Goal: Task Accomplishment & Management: Manage account settings

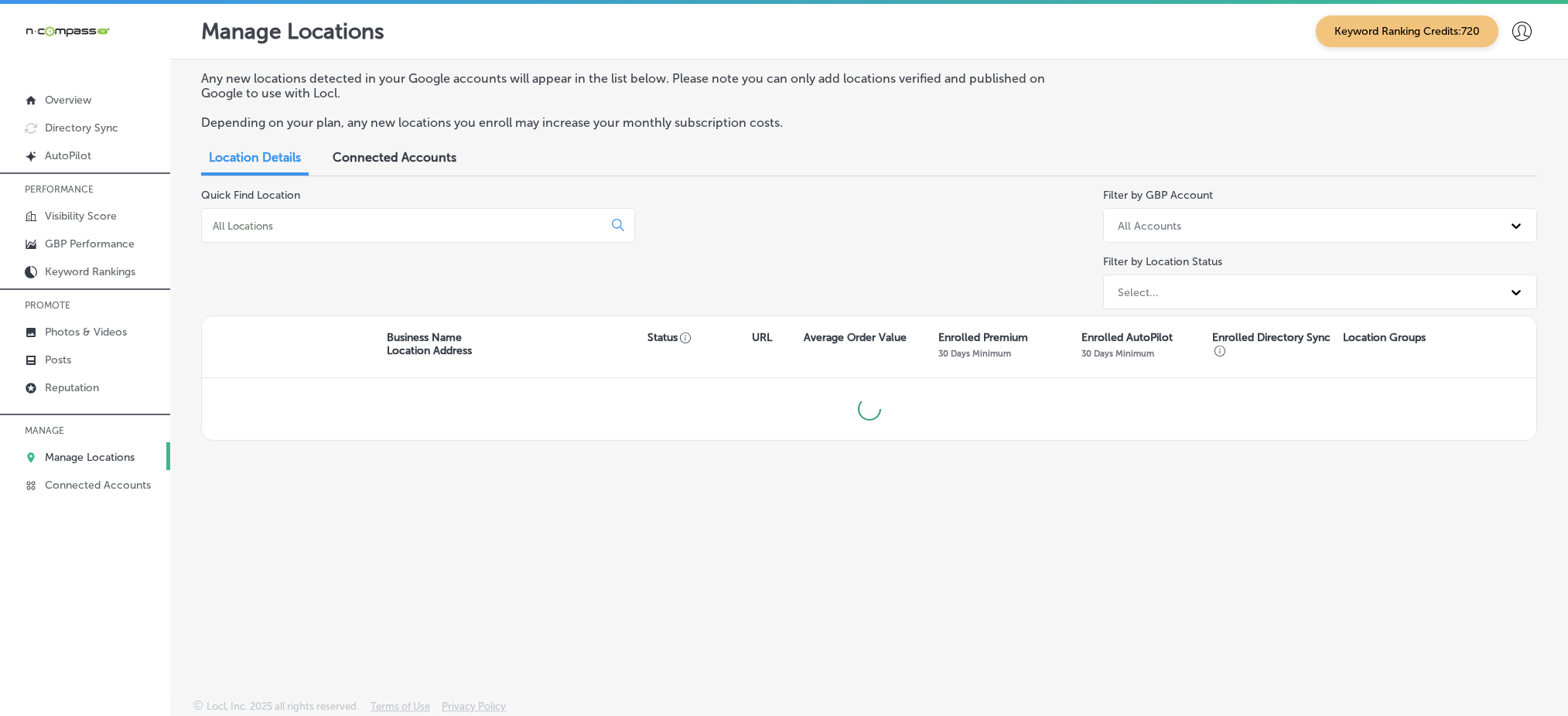
click at [408, 219] on input at bounding box center [405, 225] width 389 height 14
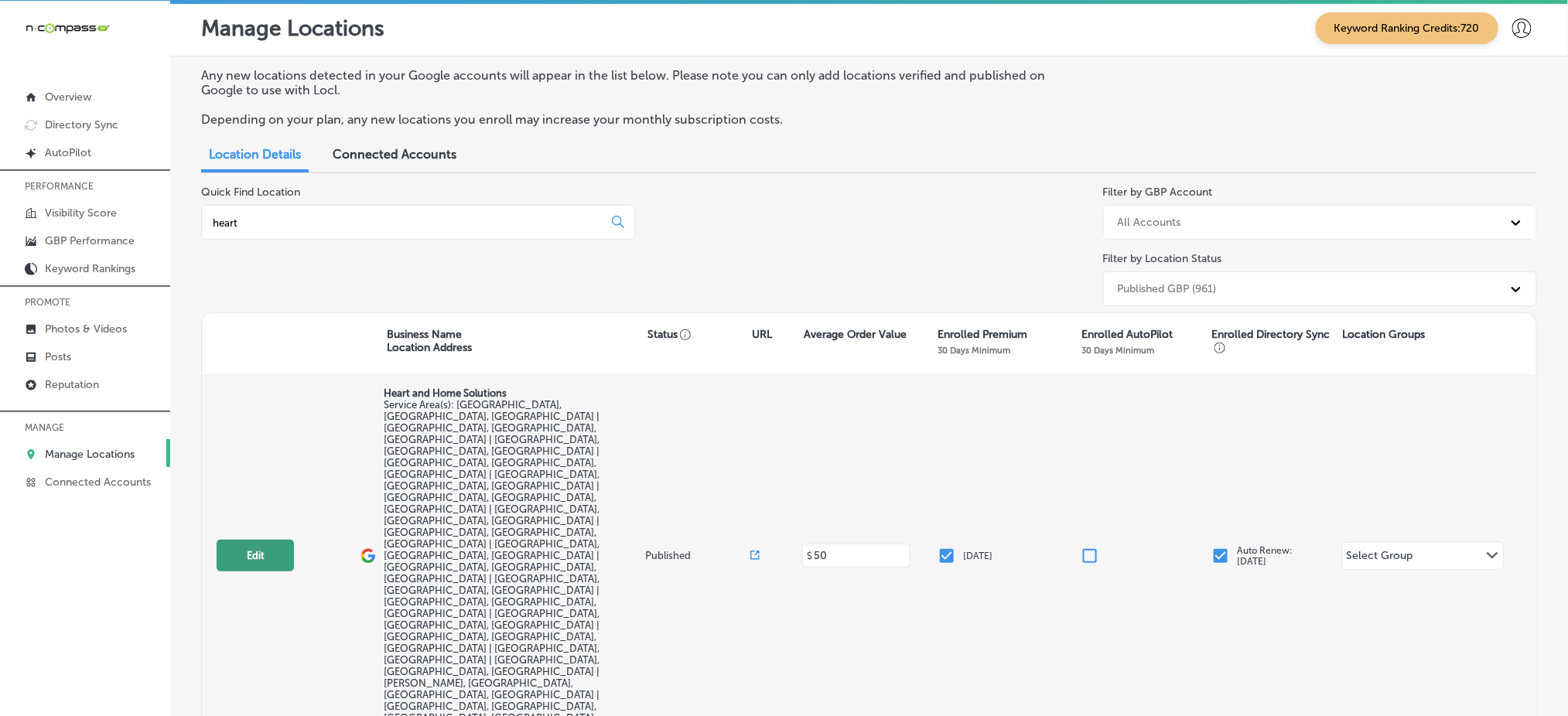
type input "heart"
click at [248, 540] on button "Edit" at bounding box center [255, 555] width 78 height 32
select select "US"
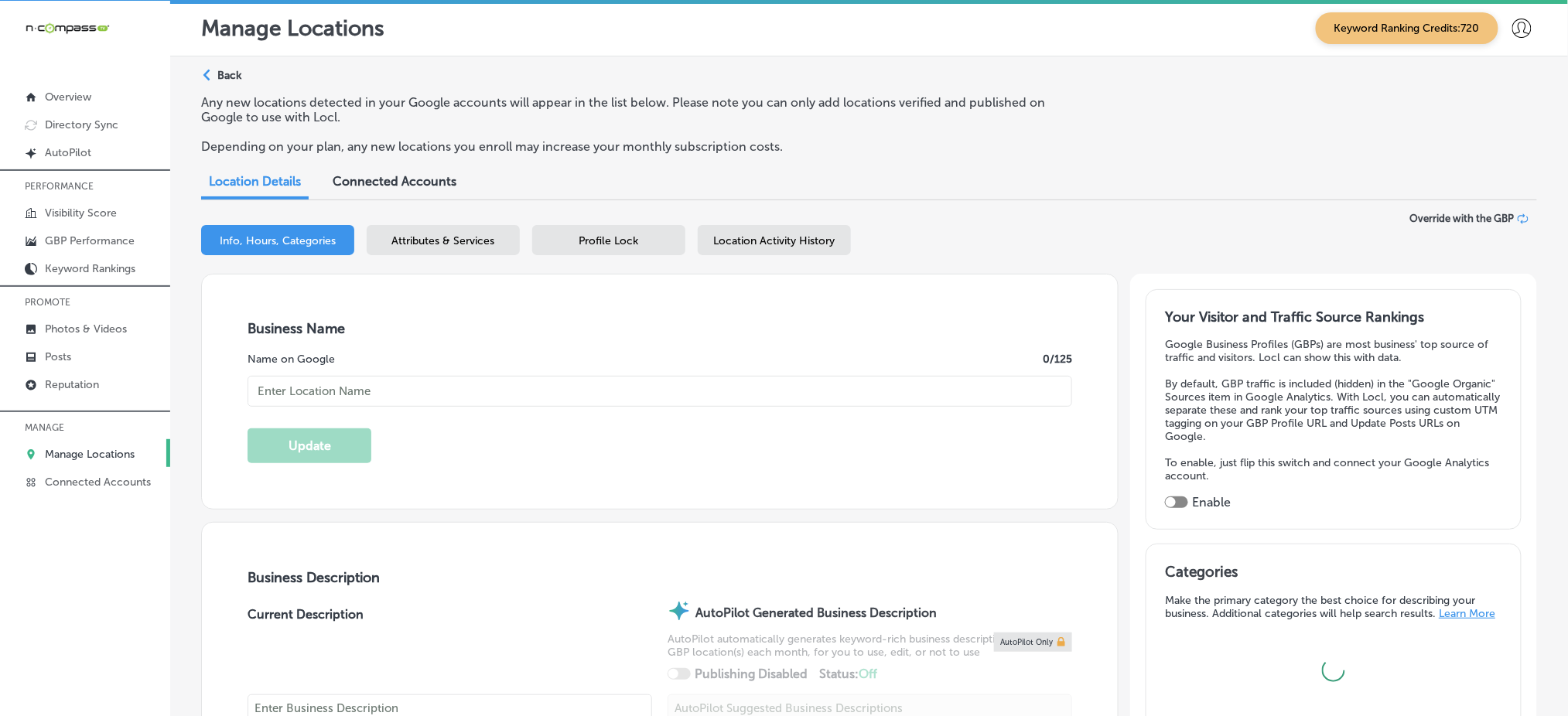
type input "Heart and Home Solutions"
checkbox input "false"
type input "[STREET_ADDRESS]"
type input "Lakewood"
type input "80215"
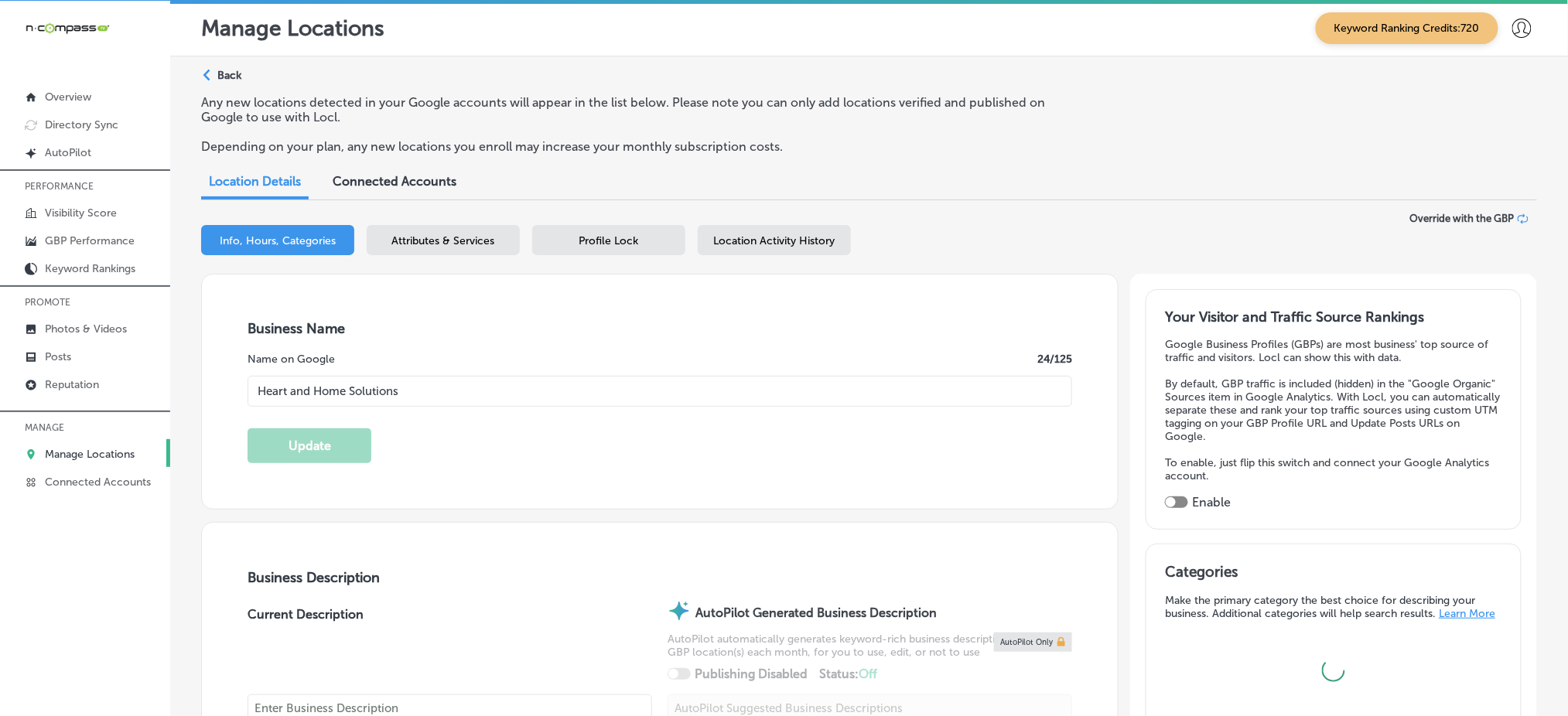
type input "US"
type input "[URL][DOMAIN_NAME]"
checkbox input "true"
type textarea "Heart and Home Solutions provides professional cleaning services across [GEOGRA…"
type input "[PHONE_NUMBER]"
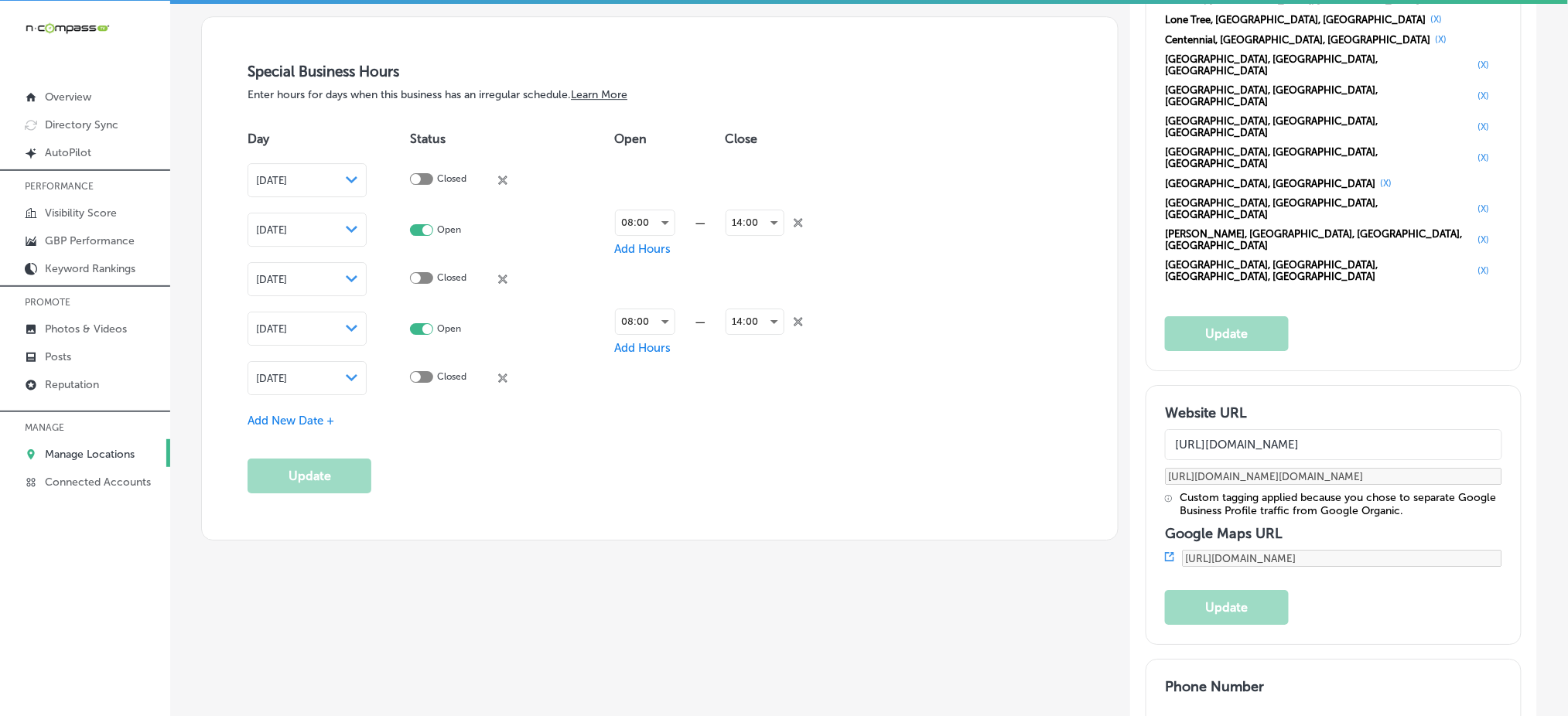
scroll to position [1753, 0]
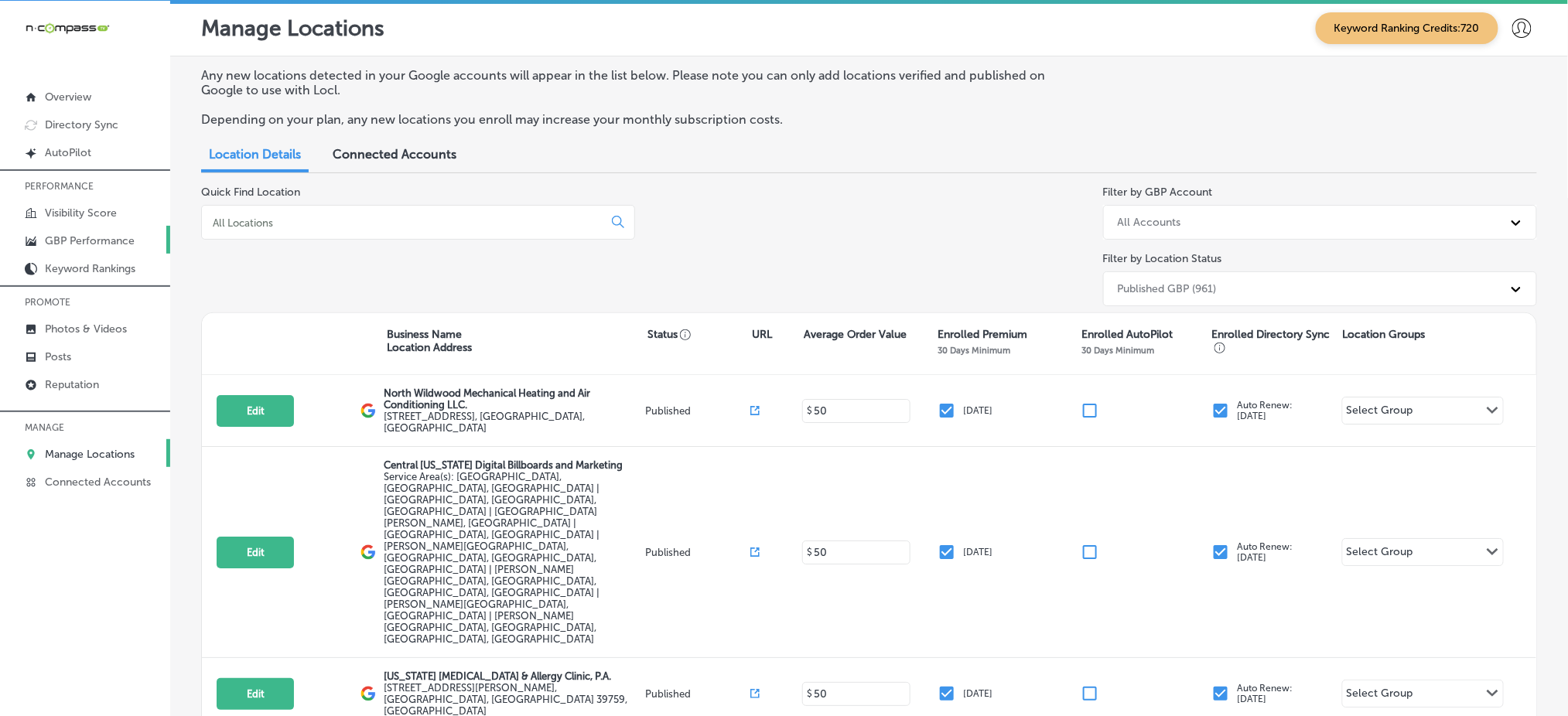
click at [95, 234] on p "GBP Performance" at bounding box center [90, 241] width 90 height 14
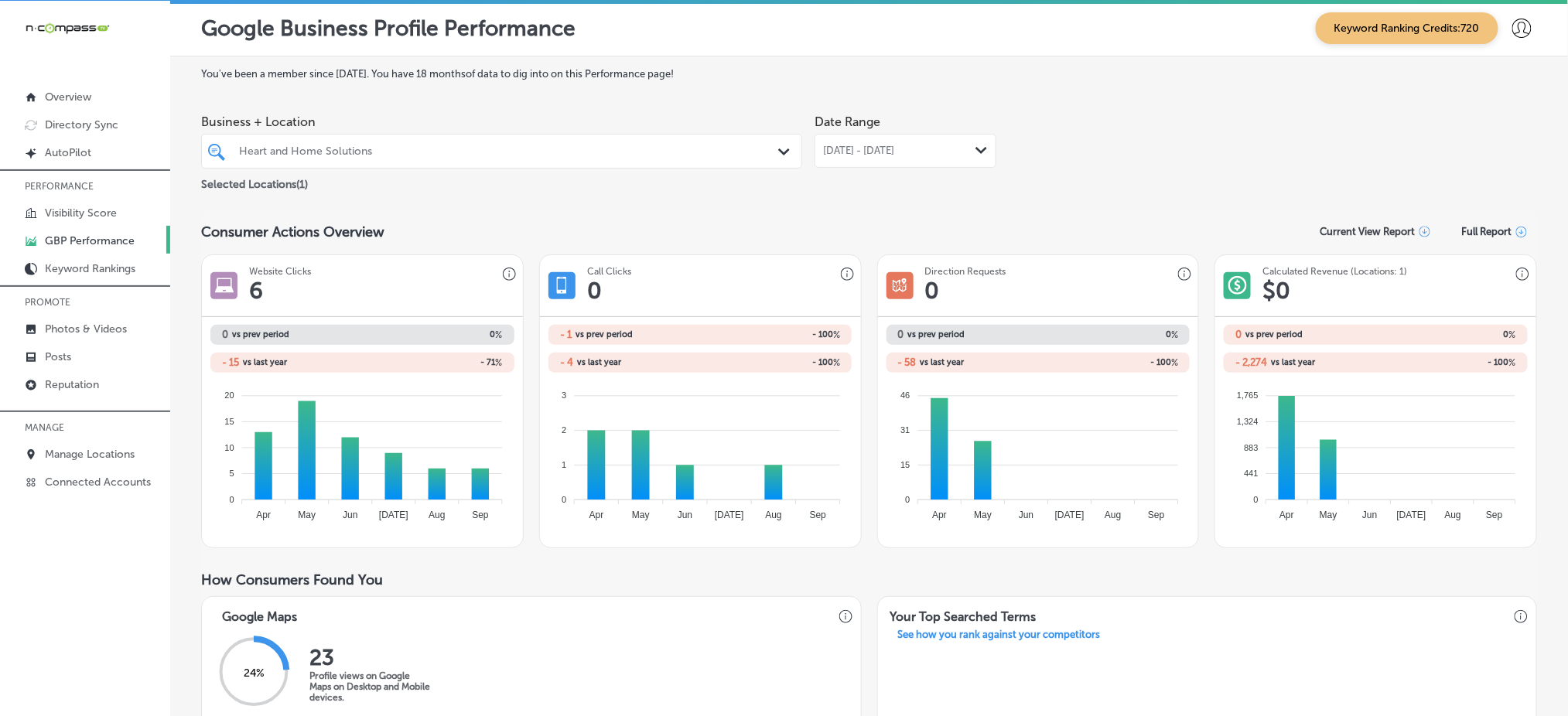
click at [894, 149] on span "[DATE] - [DATE]" at bounding box center [858, 151] width 71 height 13
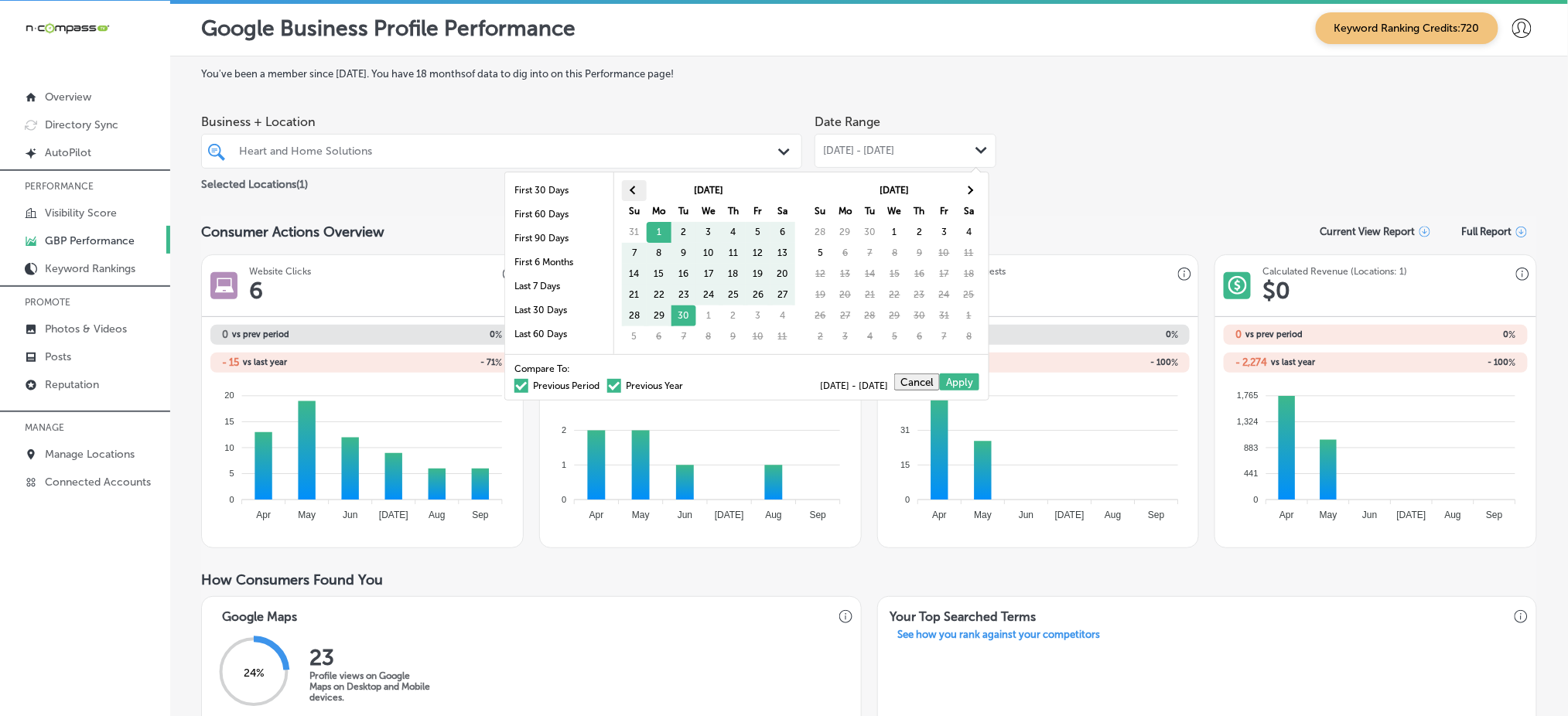
click at [641, 183] on th at bounding box center [634, 190] width 24 height 21
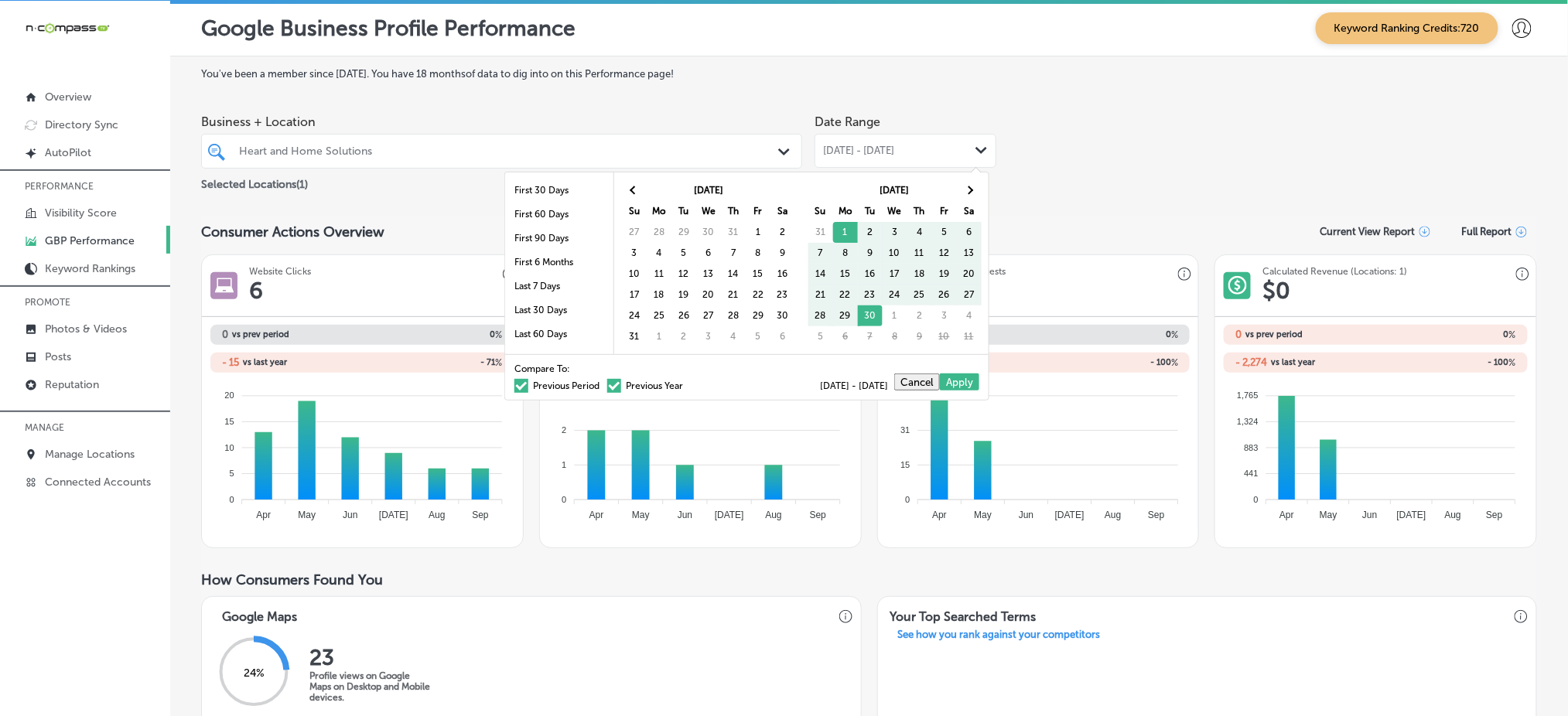
click at [641, 183] on th at bounding box center [634, 190] width 24 height 21
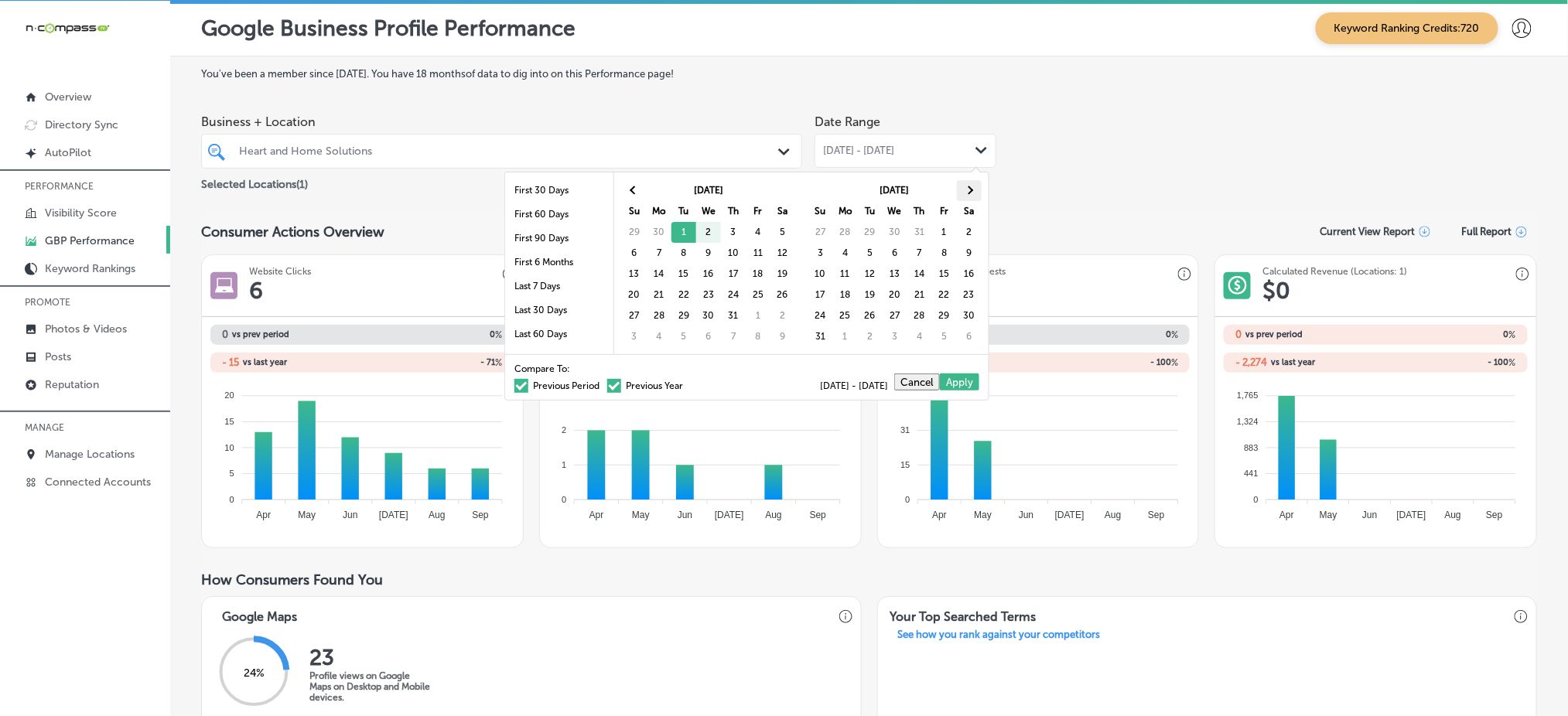
click at [966, 188] on th at bounding box center [968, 190] width 24 height 21
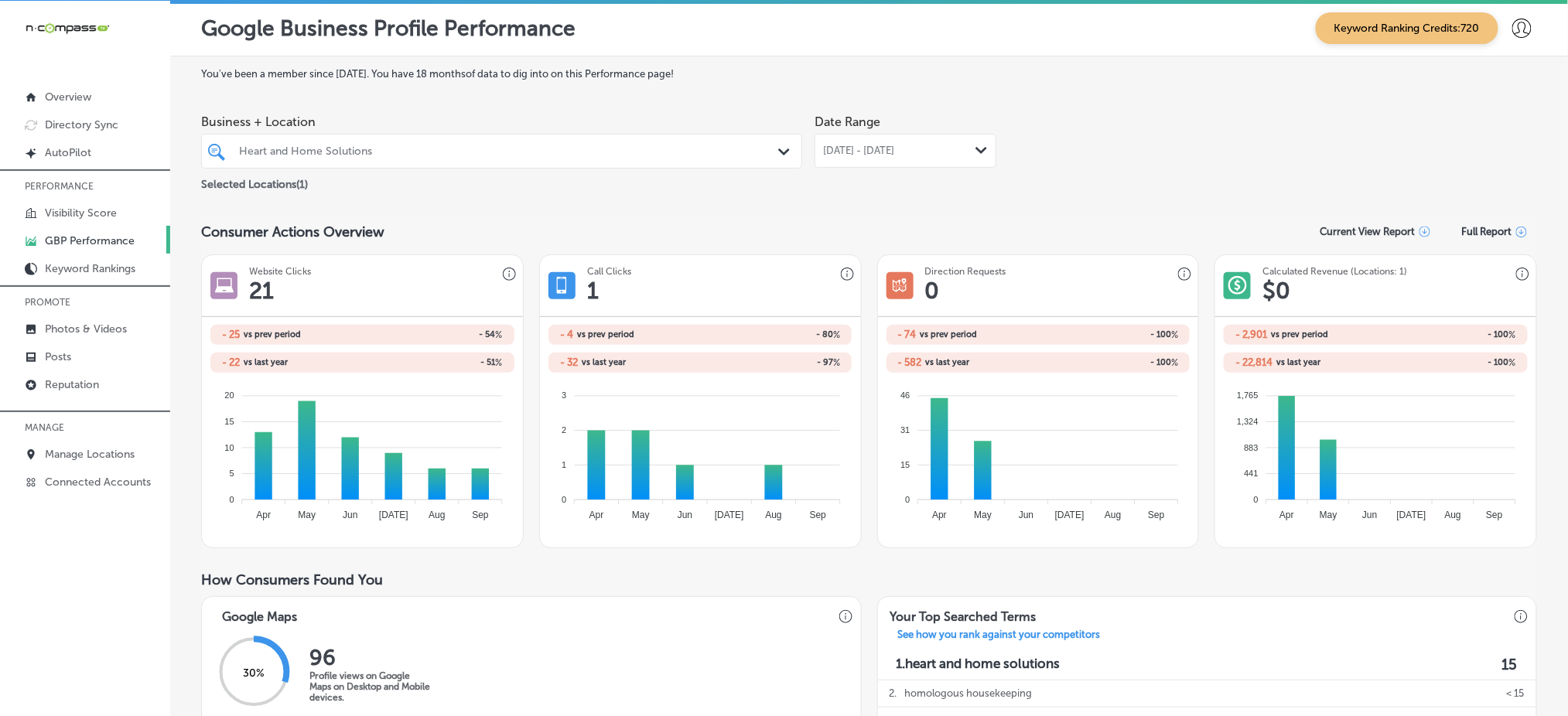
click at [976, 144] on div "Path Created with Sketch." at bounding box center [982, 151] width 13 height 13
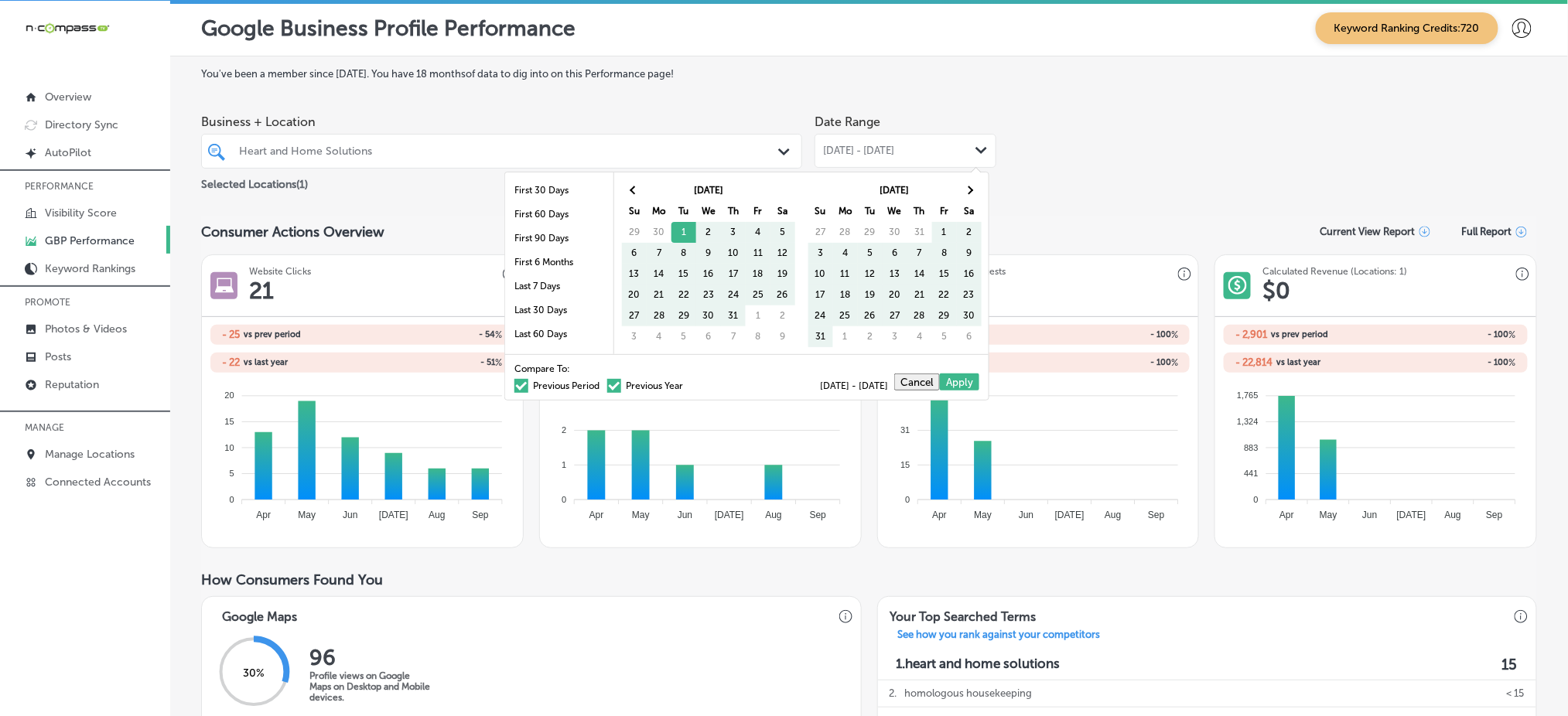
click at [607, 383] on span at bounding box center [613, 385] width 14 height 14
click at [686, 383] on input "Previous Year" at bounding box center [686, 383] width 0 height 0
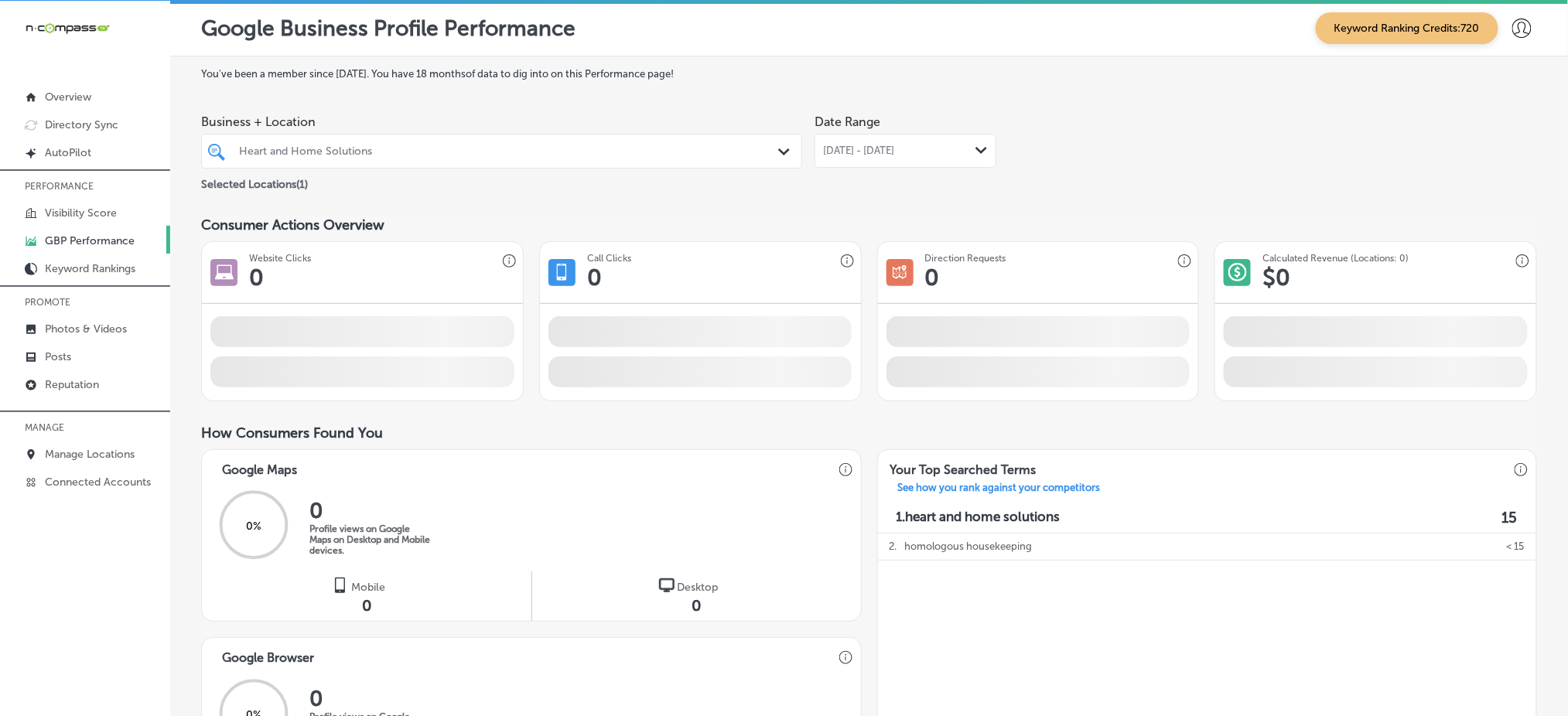
click at [884, 144] on span "[DATE] - [DATE]" at bounding box center [858, 151] width 71 height 13
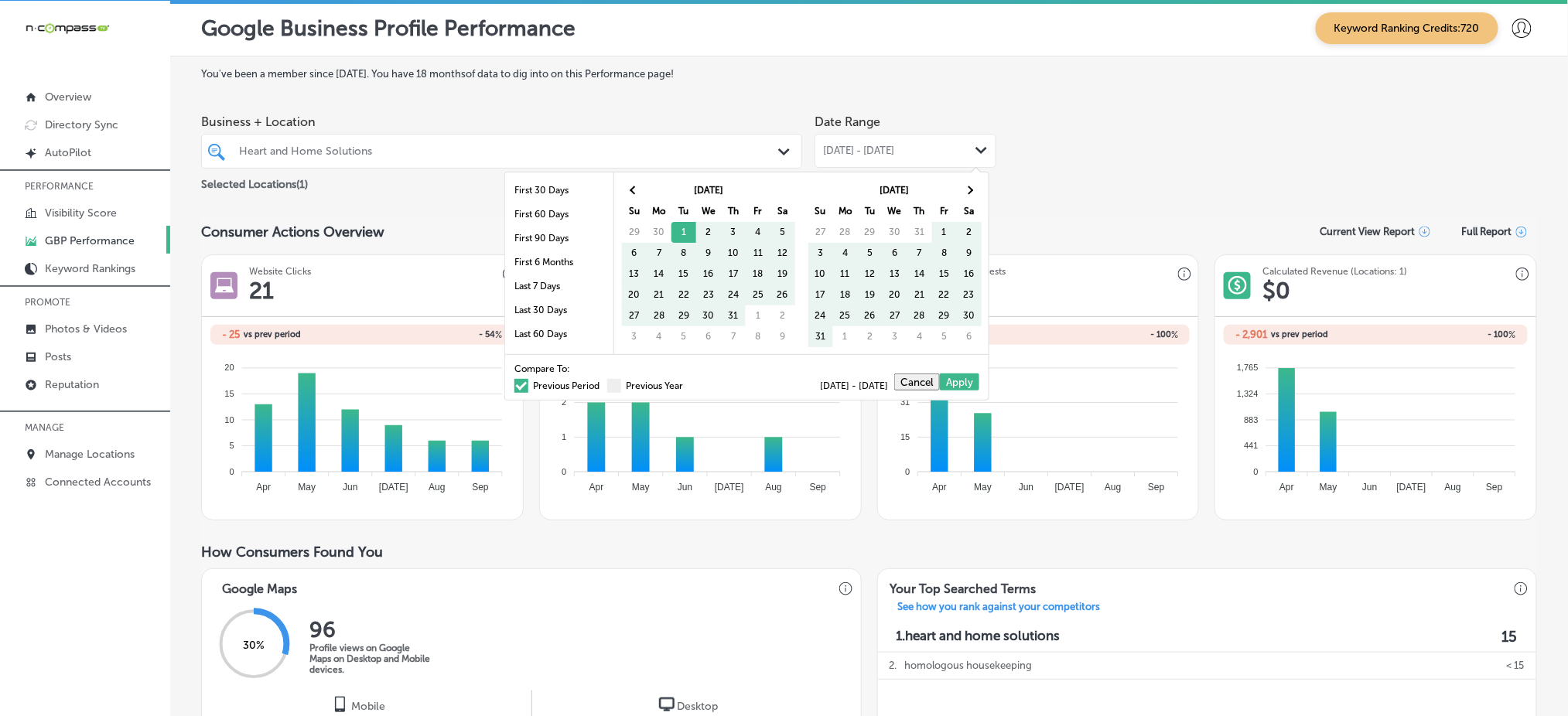
click at [514, 384] on span at bounding box center [520, 385] width 14 height 14
click at [602, 383] on input "Previous Period" at bounding box center [602, 383] width 0 height 0
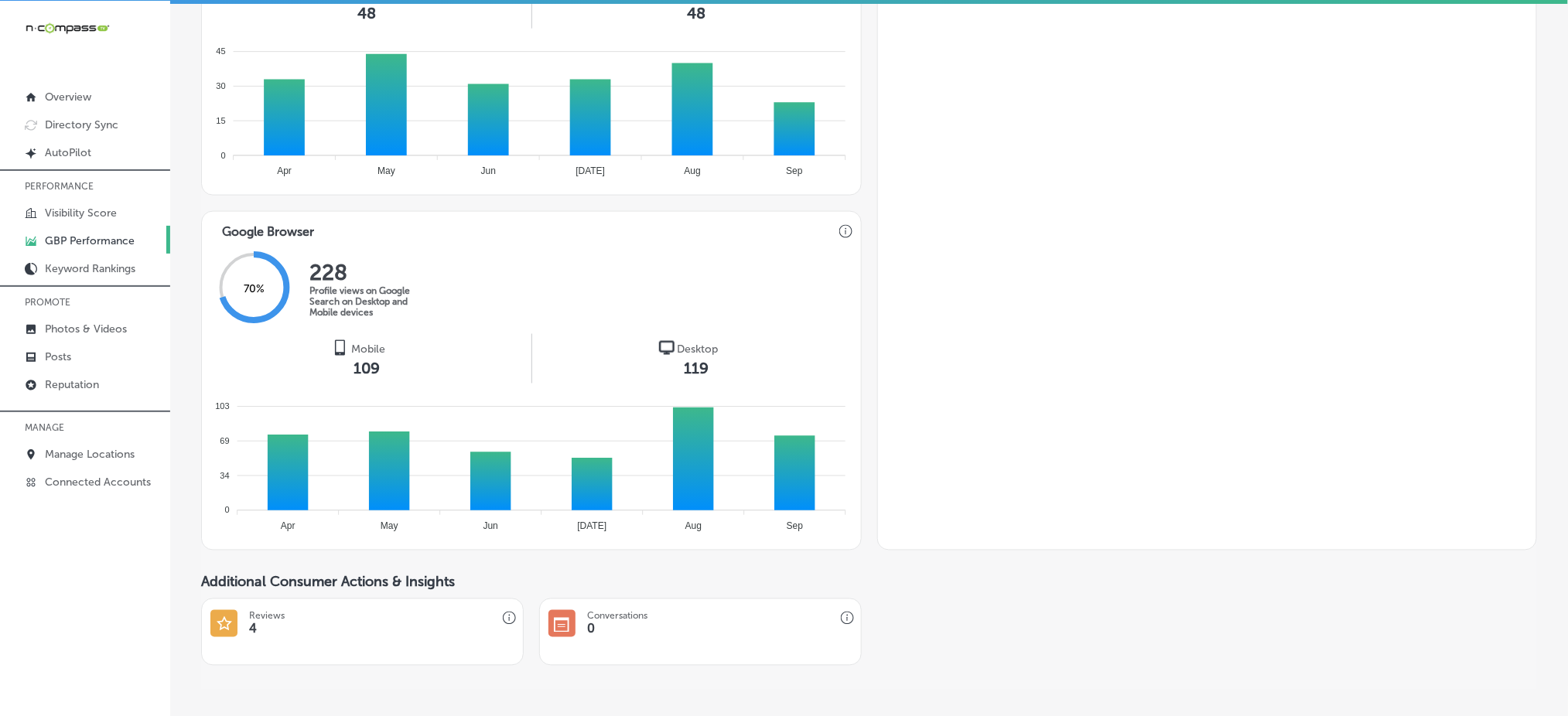
scroll to position [721, 0]
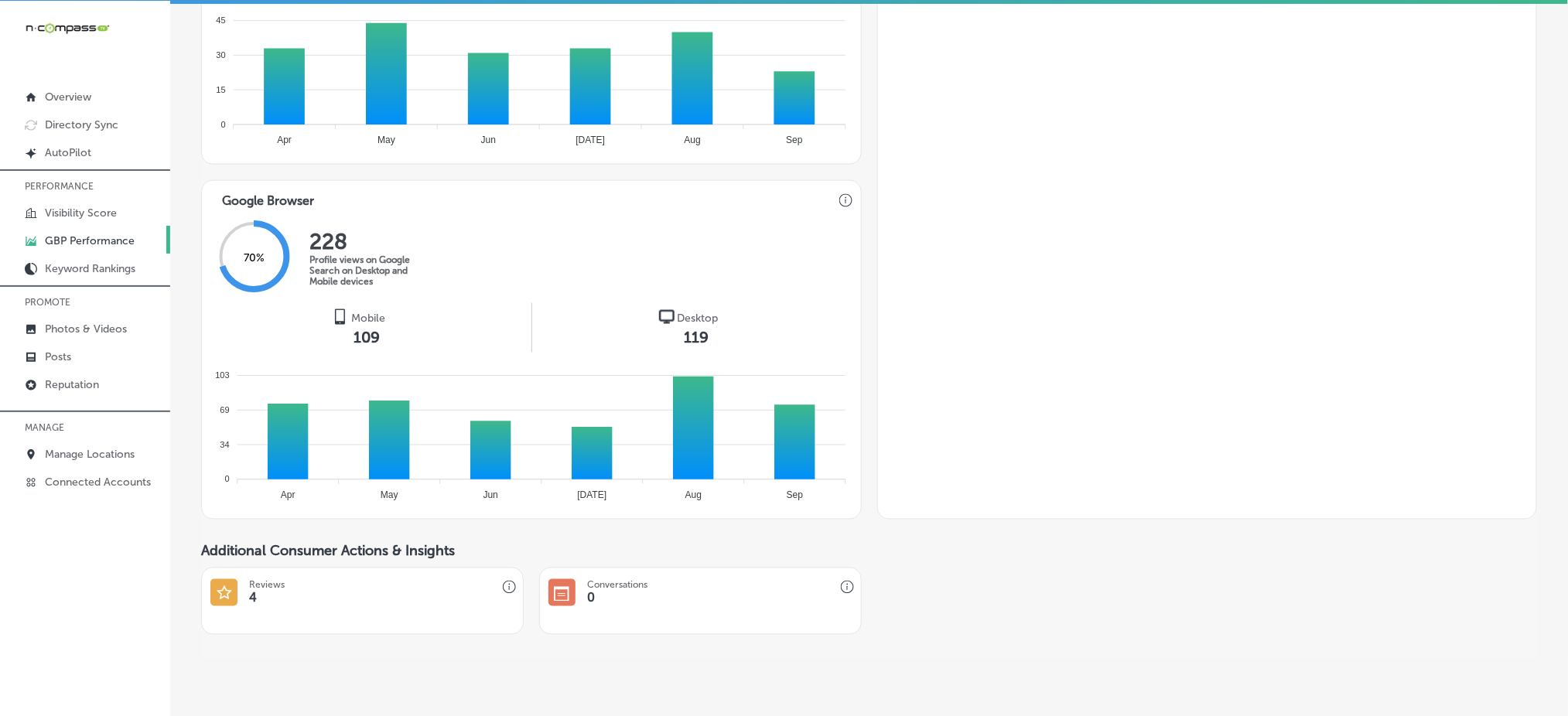
drag, startPoint x: 106, startPoint y: 444, endPoint x: 1582, endPoint y: 18, distance: 1536.2
click at [106, 448] on p "Manage Locations" at bounding box center [90, 454] width 90 height 14
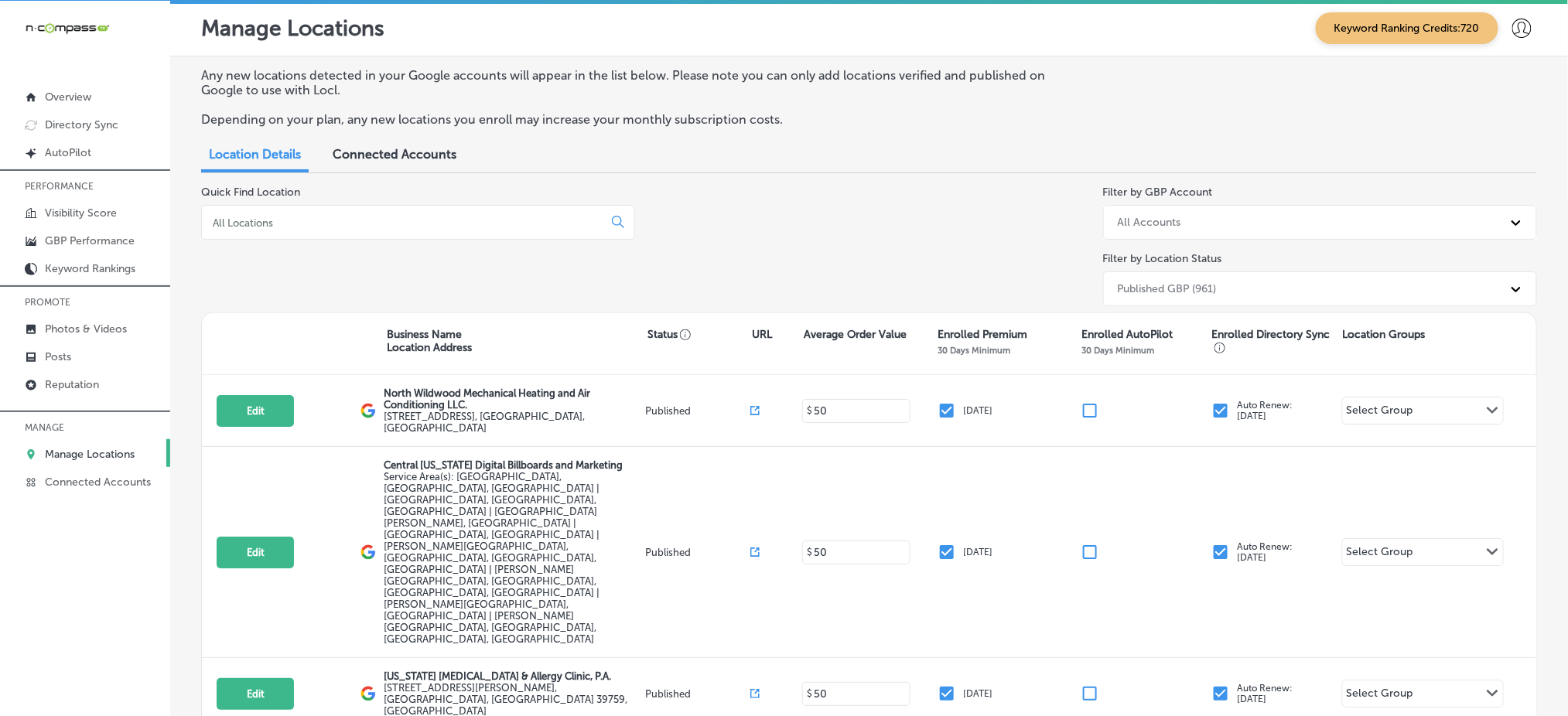
click at [372, 220] on input at bounding box center [405, 222] width 389 height 14
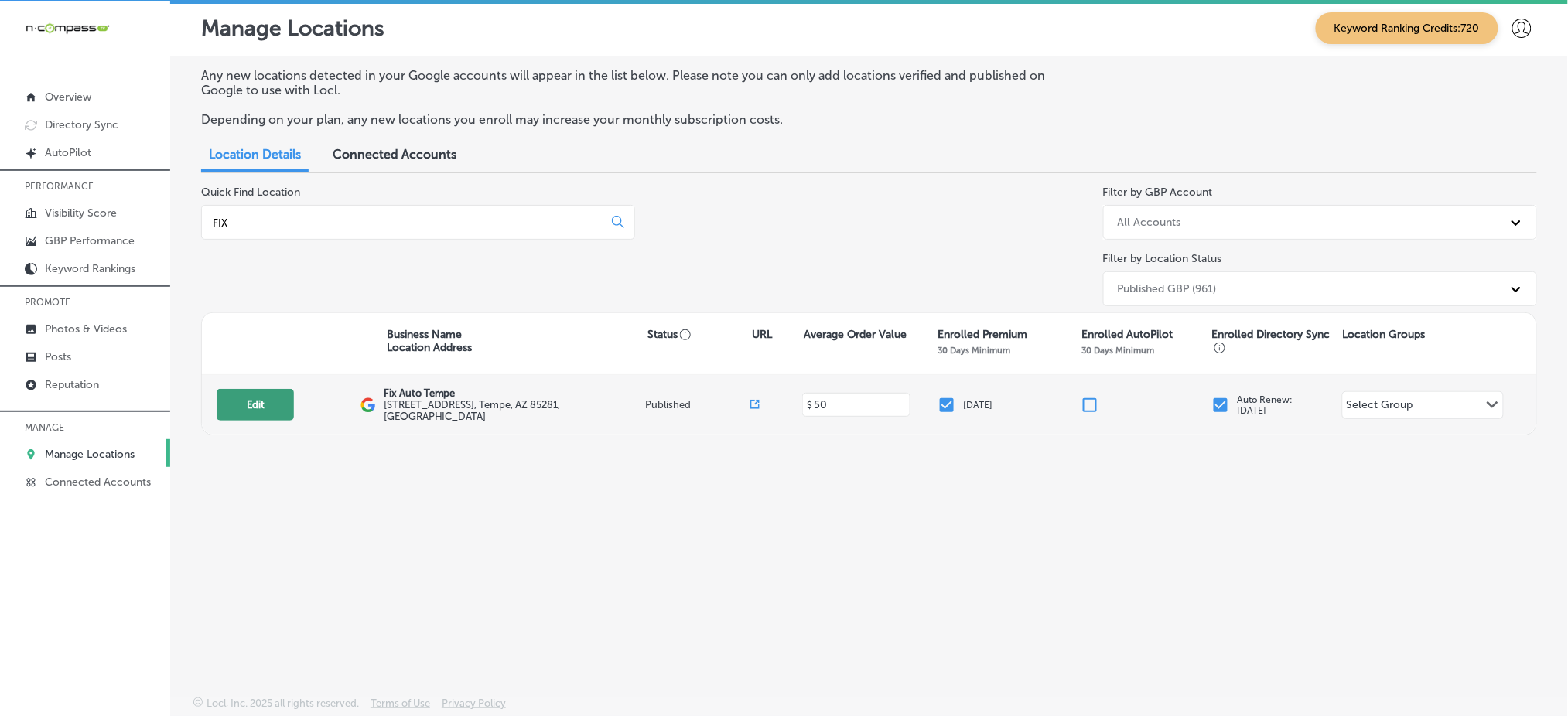
type input "FIX"
click at [261, 399] on button "Edit" at bounding box center [255, 404] width 78 height 32
select select "US"
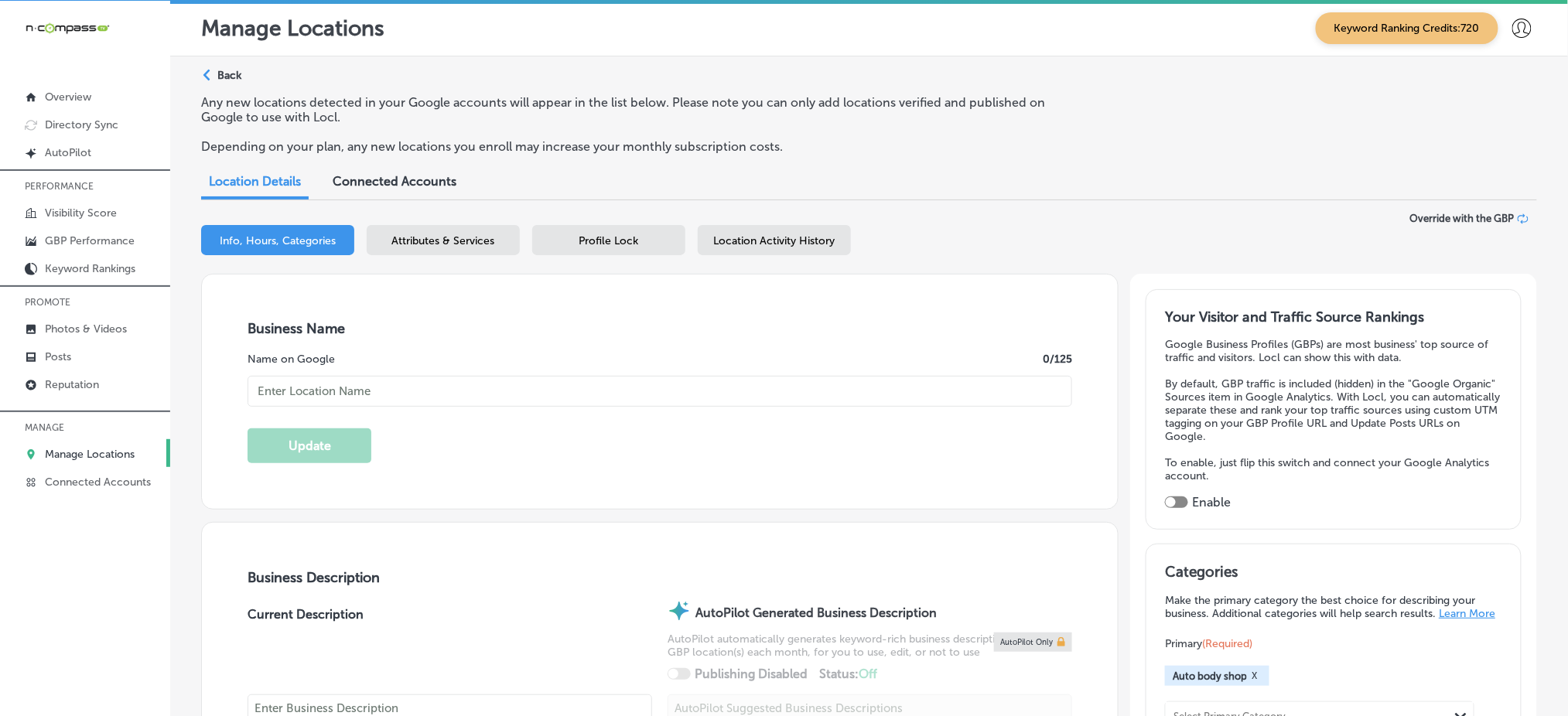
checkbox input "true"
type input "Fix Auto Tempe"
type input "[STREET_ADDRESS]"
type input "Tempe"
type input "85281"
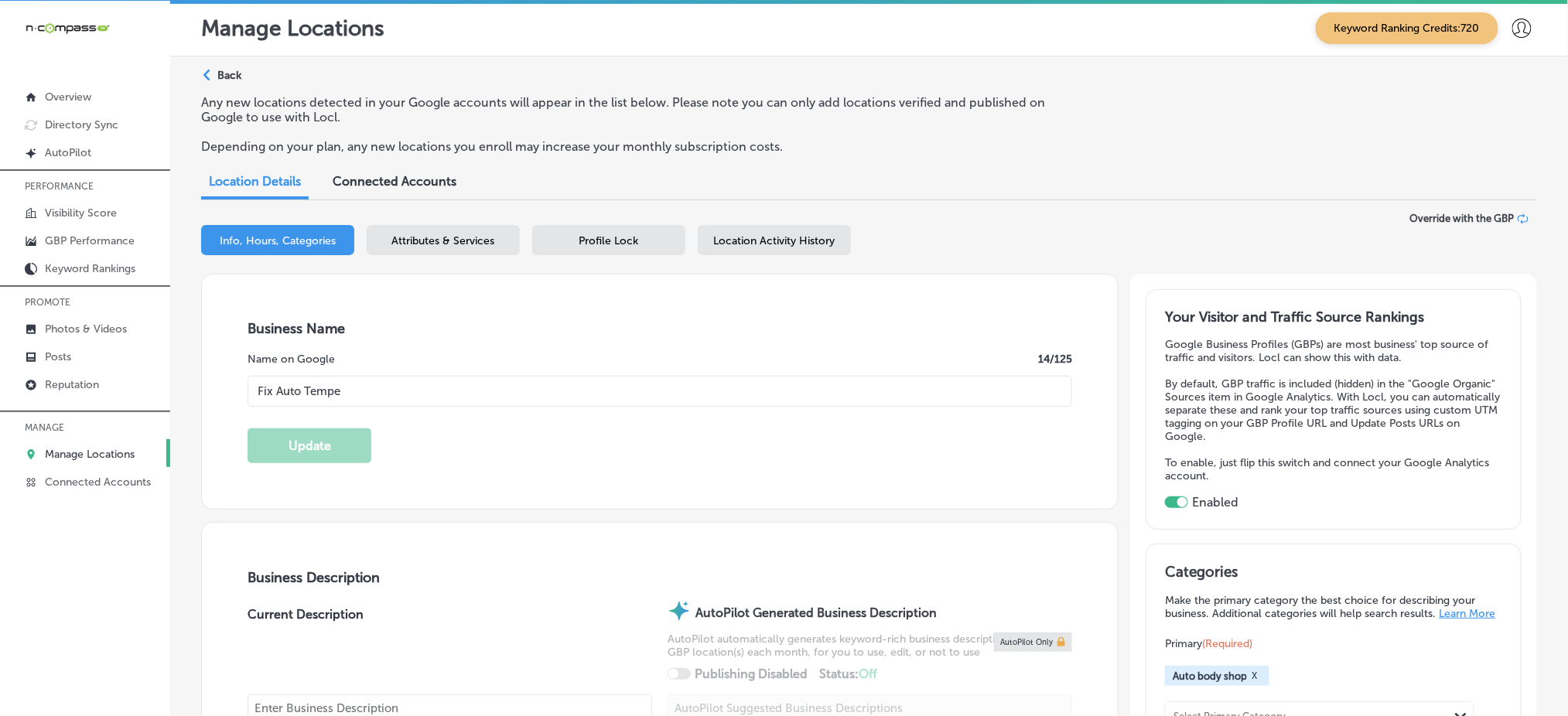
type input "US"
type input "[URL][DOMAIN_NAME][US_STATE]"
type textarea "At Fix Auto USA, we're here to take the weight off your shoulders and get you b…"
type input "[PHONE_NUMBER]"
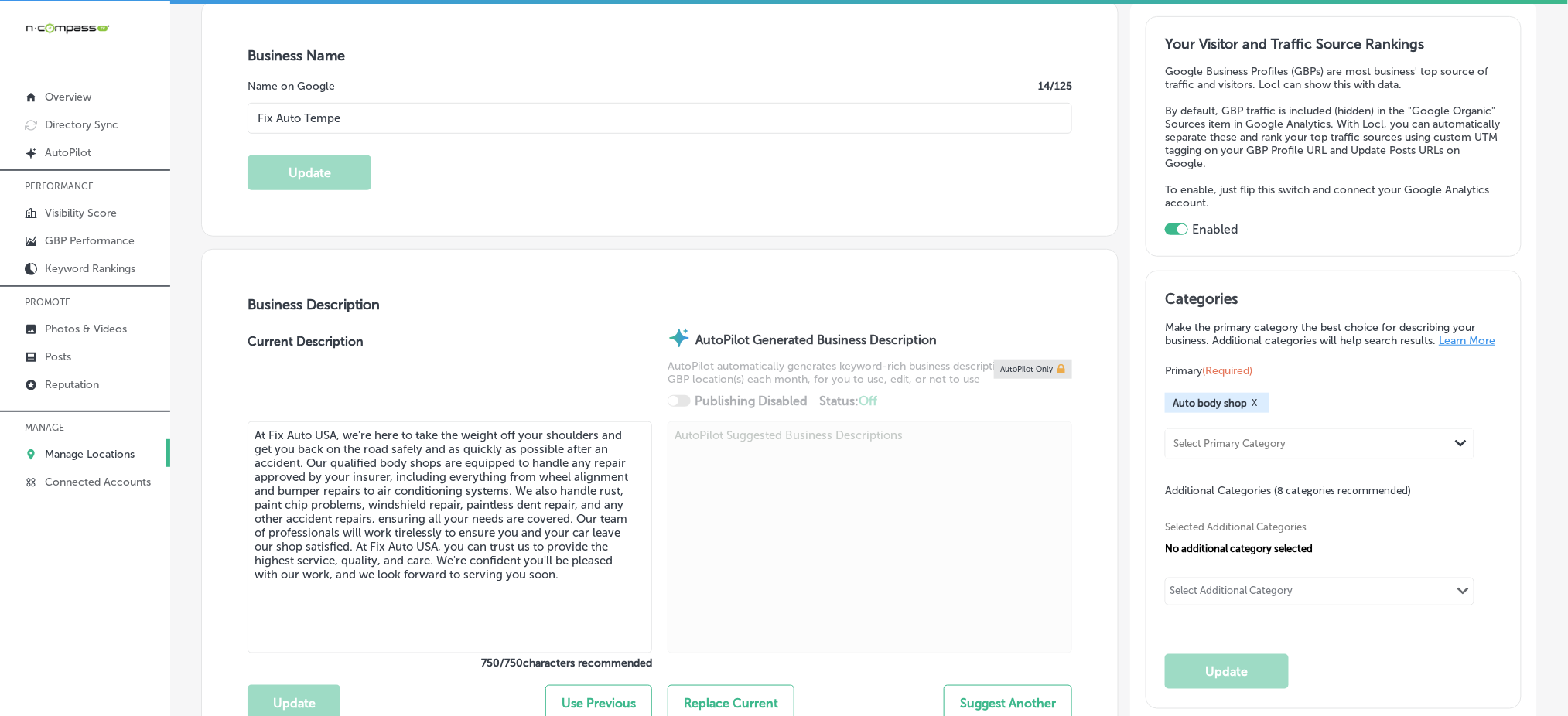
scroll to position [309, 0]
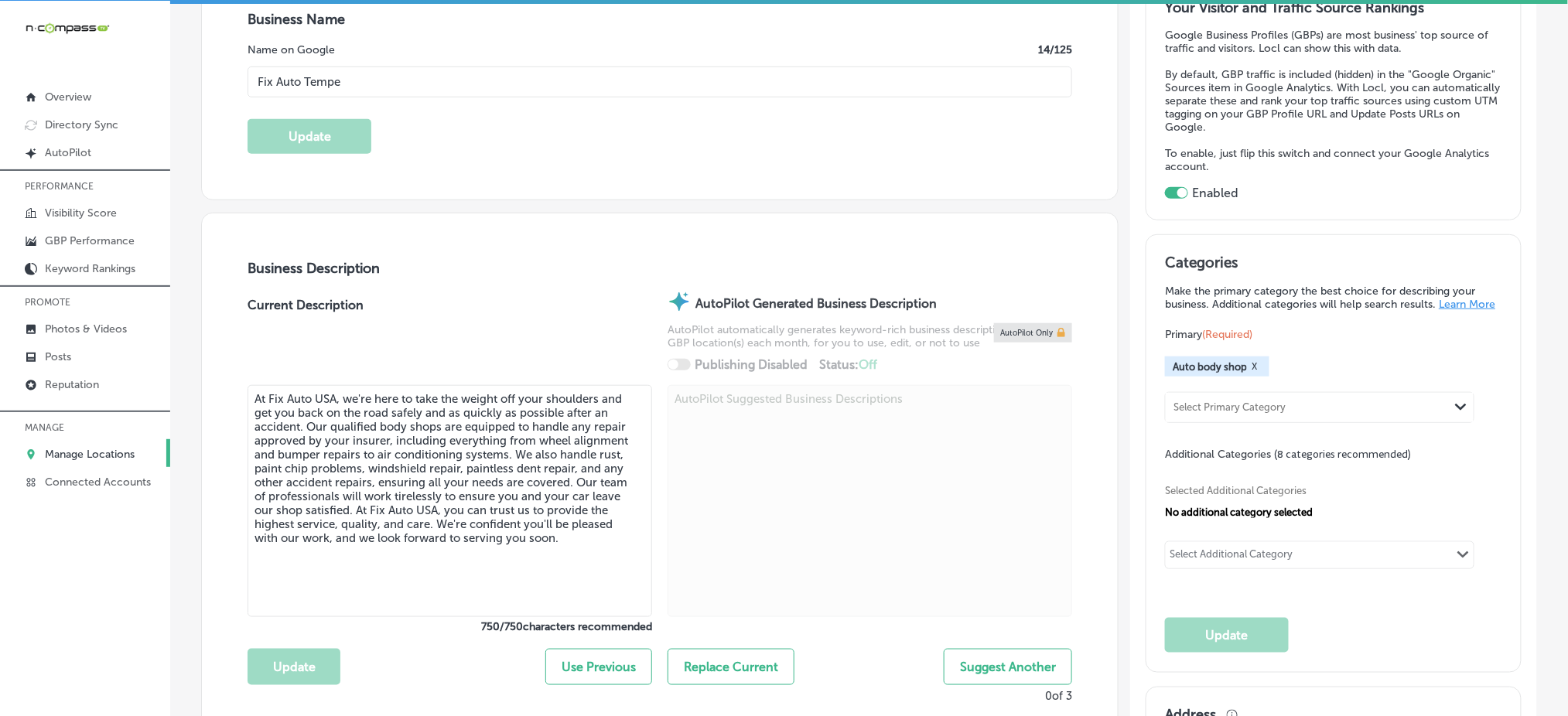
click at [1221, 558] on div "Select Additional Category" at bounding box center [1231, 557] width 123 height 18
type input "TESLA"
click at [1238, 558] on div "TESLA Path Created with Sketch." at bounding box center [1319, 555] width 307 height 26
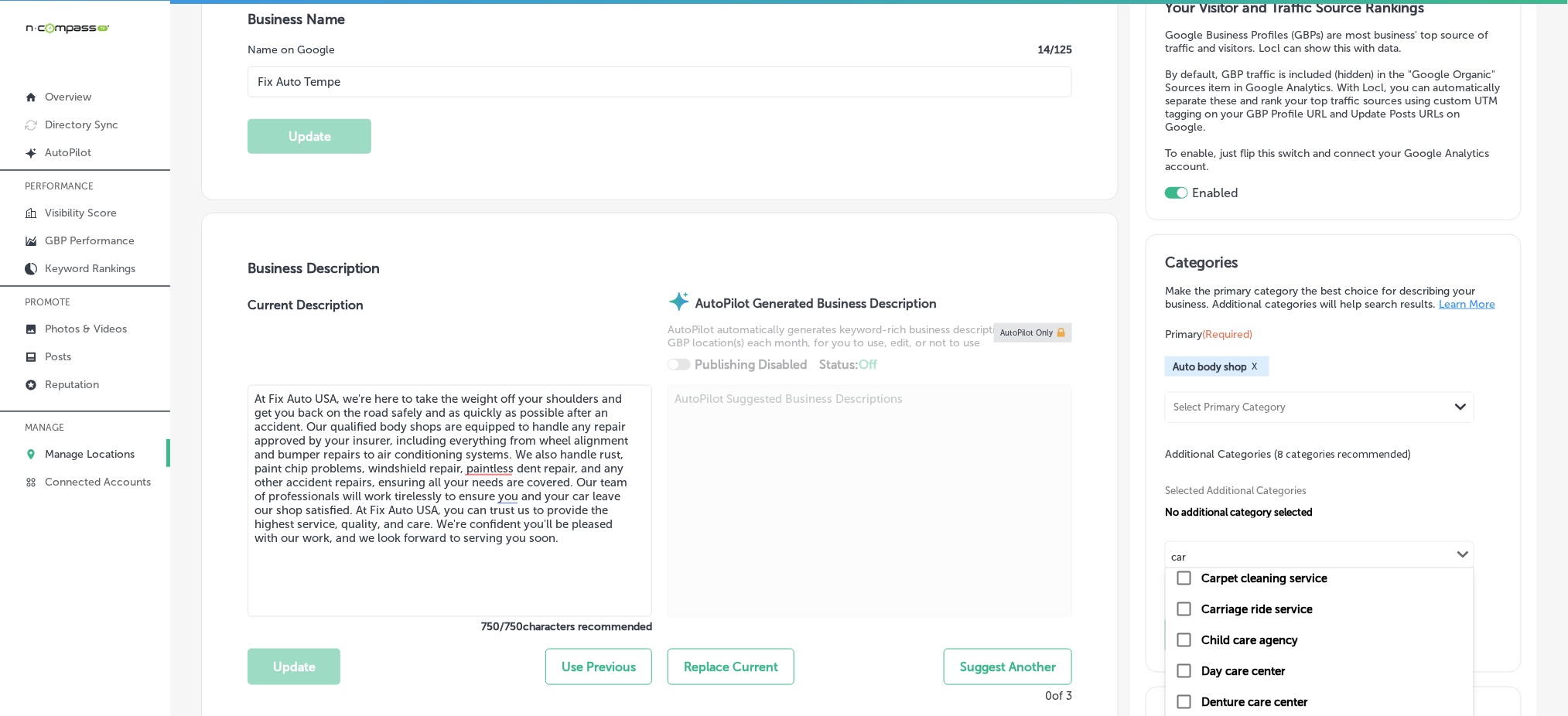
scroll to position [1031, 0]
type input "car"
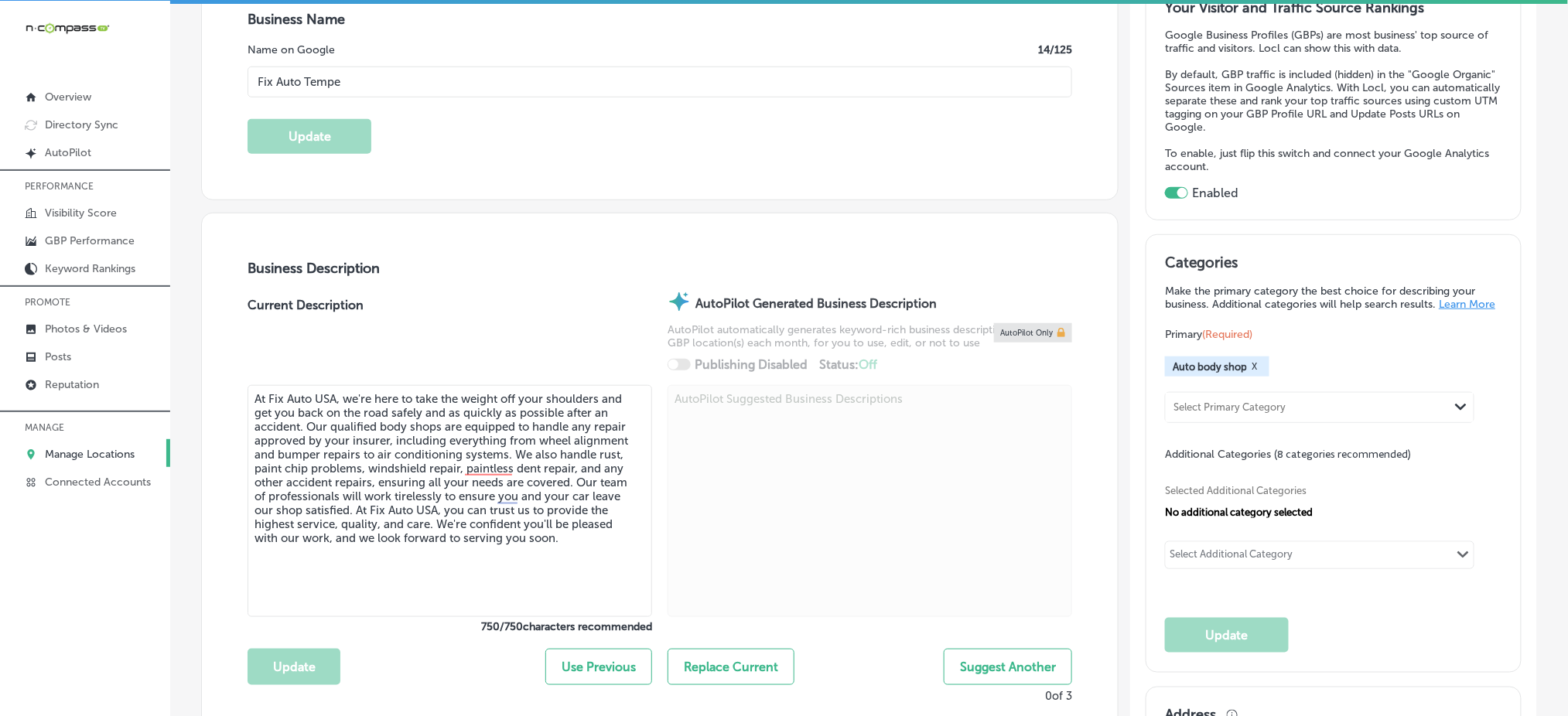
click at [1252, 477] on div "Selected Additional Categories No additional category selected Select Additiona…" at bounding box center [1333, 525] width 336 height 127
click at [1169, 550] on div "Select Additional Category" at bounding box center [1231, 557] width 123 height 18
click at [1183, 589] on input "checkbox" at bounding box center [1184, 587] width 19 height 19
type input "car repa"
click at [1190, 565] on div "Select Additional Category" at bounding box center [1231, 566] width 123 height 18
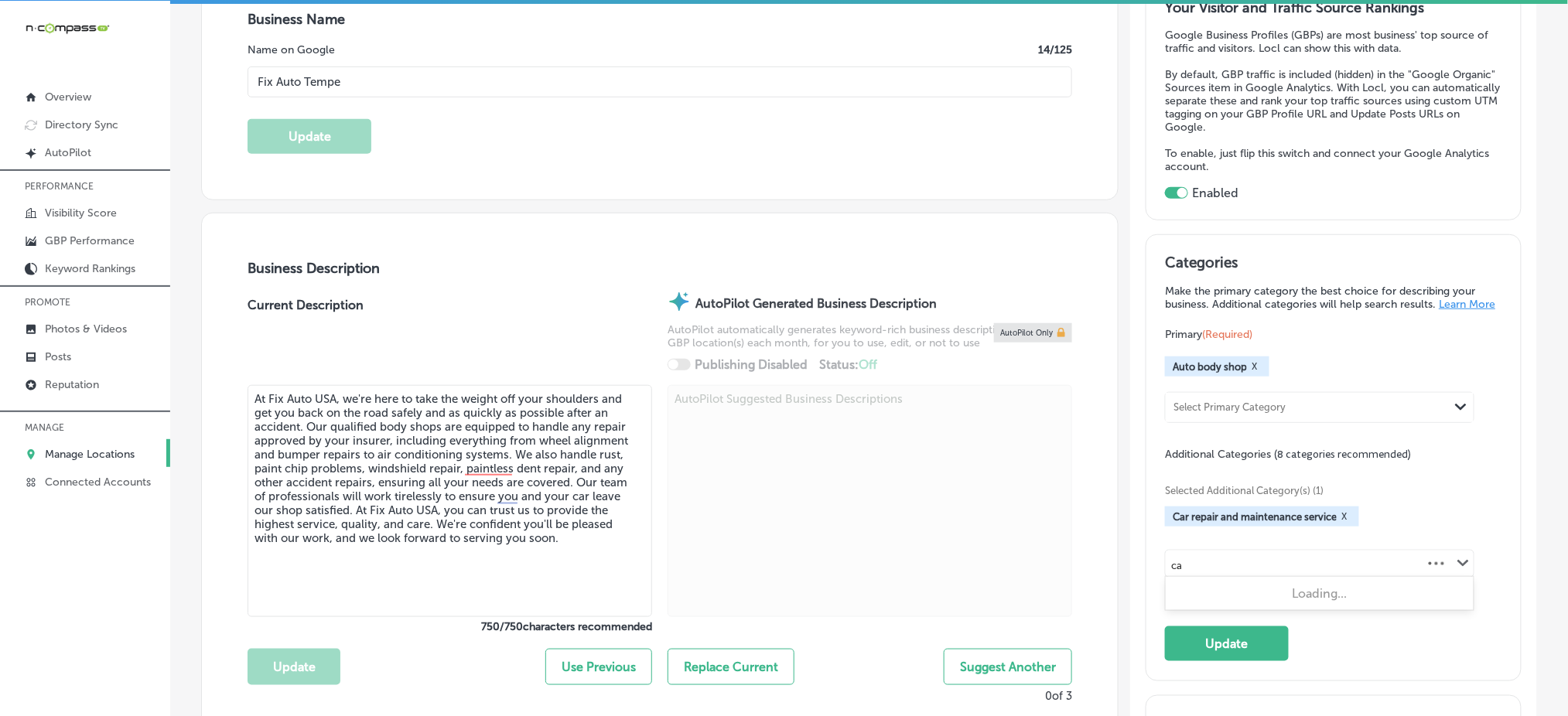
type input "c"
type input "s"
type input "car"
click at [1270, 565] on div "Select Additional Category" at bounding box center [1231, 566] width 123 height 18
type input "subaru"
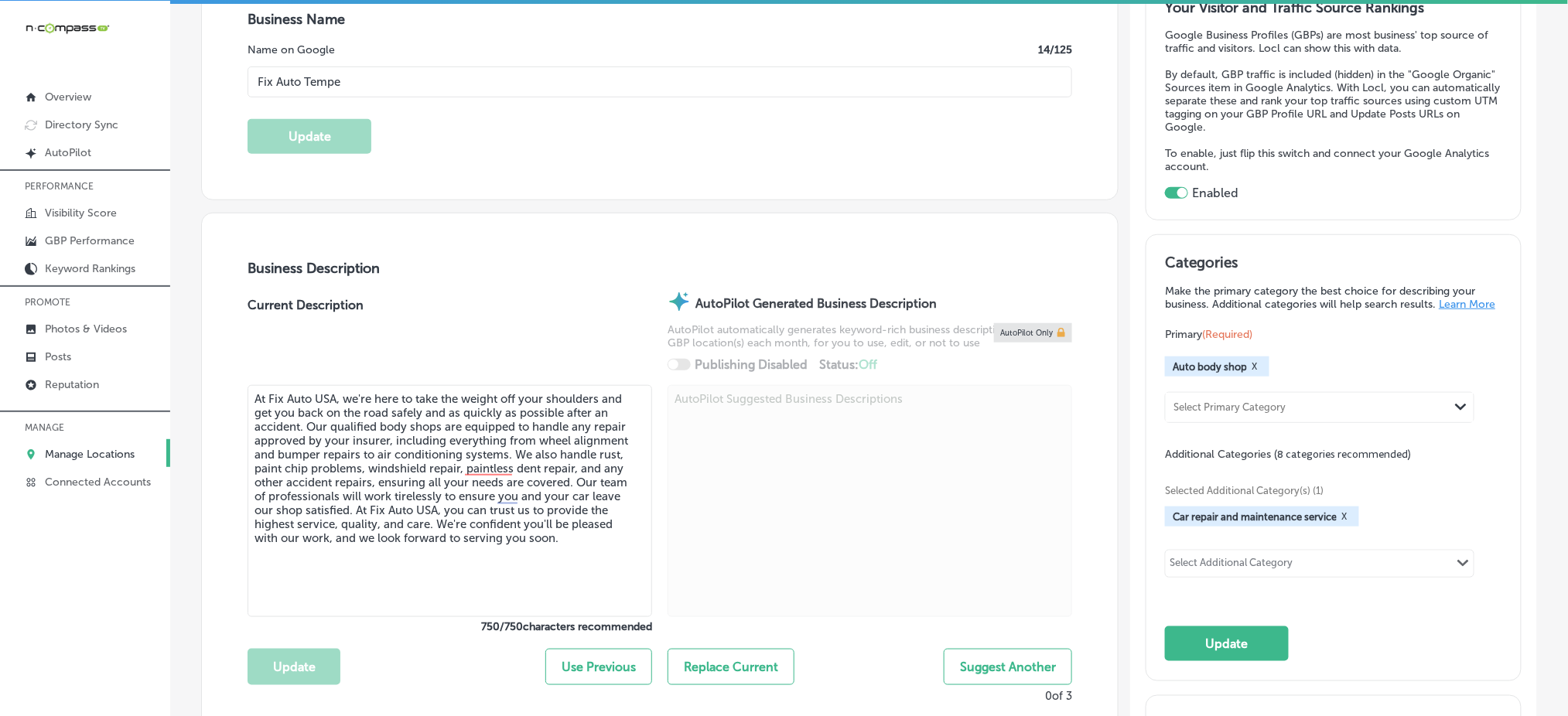
click at [1211, 567] on div "Select Additional Category Path Created with Sketch." at bounding box center [1319, 564] width 307 height 26
click at [1291, 556] on div "Select Additional Category Path Created with Sketch." at bounding box center [1319, 564] width 307 height 26
type input "a"
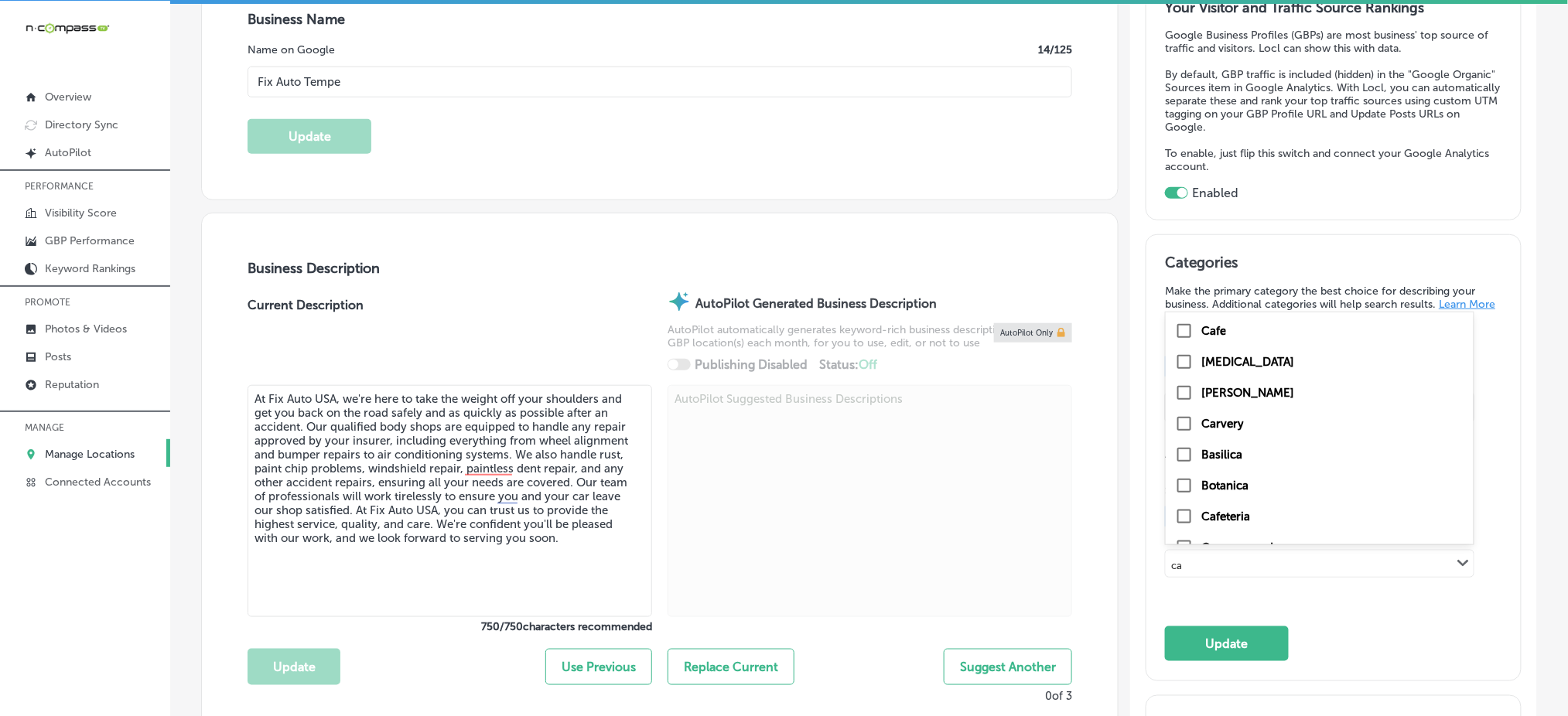
type input "car"
checkbox input "true"
type input "ca"
checkbox input "false"
type input "c"
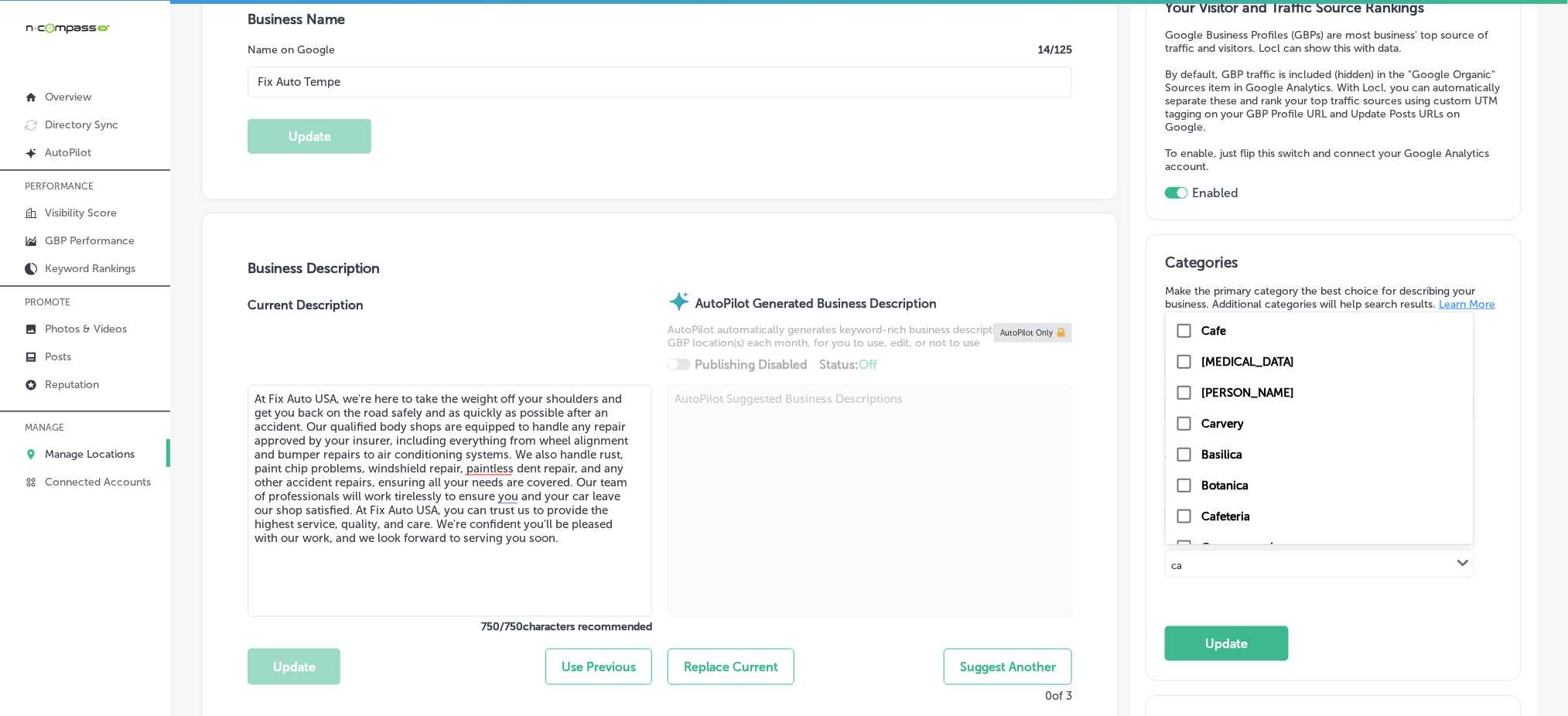
checkbox input "false"
type input "car"
checkbox input "true"
type input "car"
checkbox input "true"
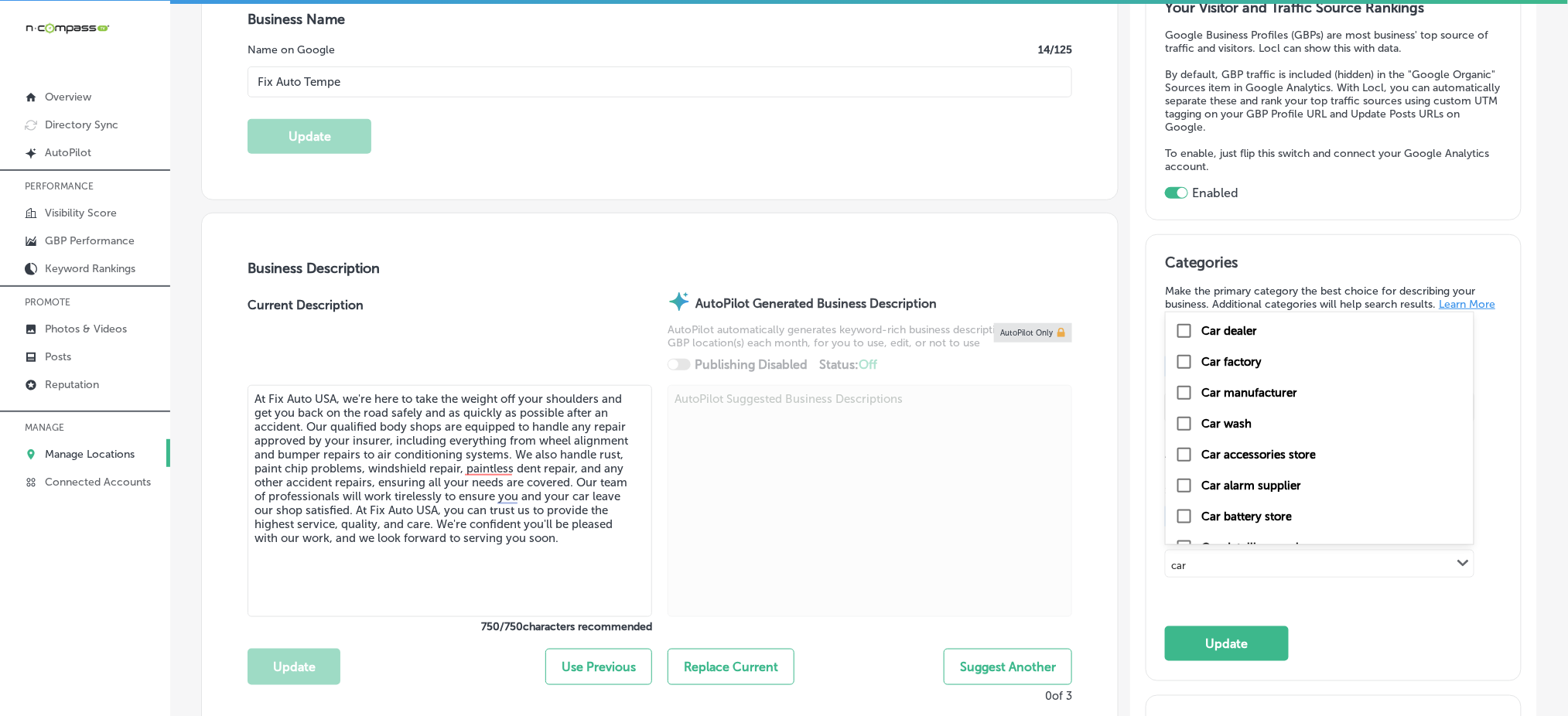
type input "car r"
checkbox input "true"
checkbox input "false"
type input "car re"
checkbox input "true"
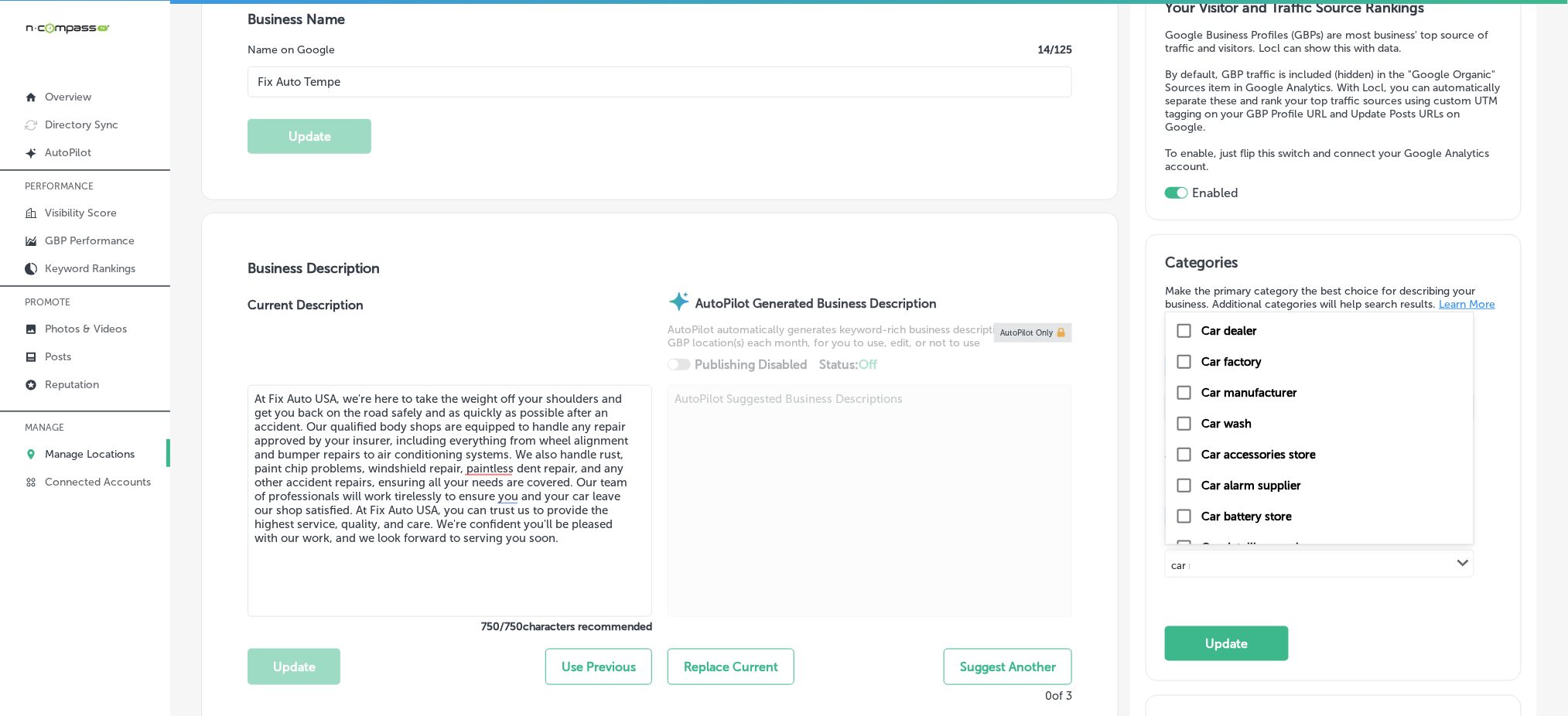
checkbox input "false"
type input "car r"
checkbox input "false"
checkbox input "true"
type input "car"
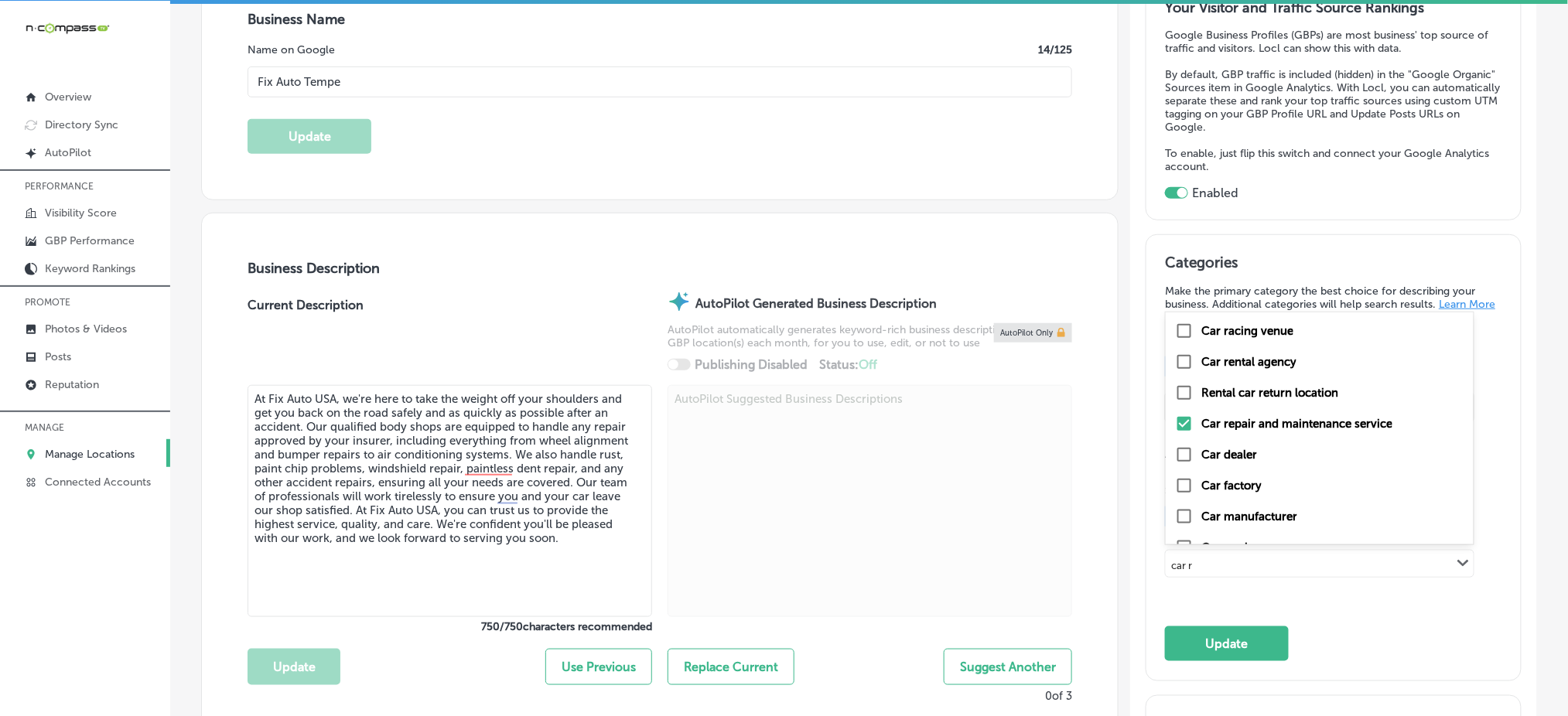
checkbox input "false"
checkbox input "true"
click at [1291, 556] on div "car Path Created with Sketch." at bounding box center [1319, 564] width 307 height 26
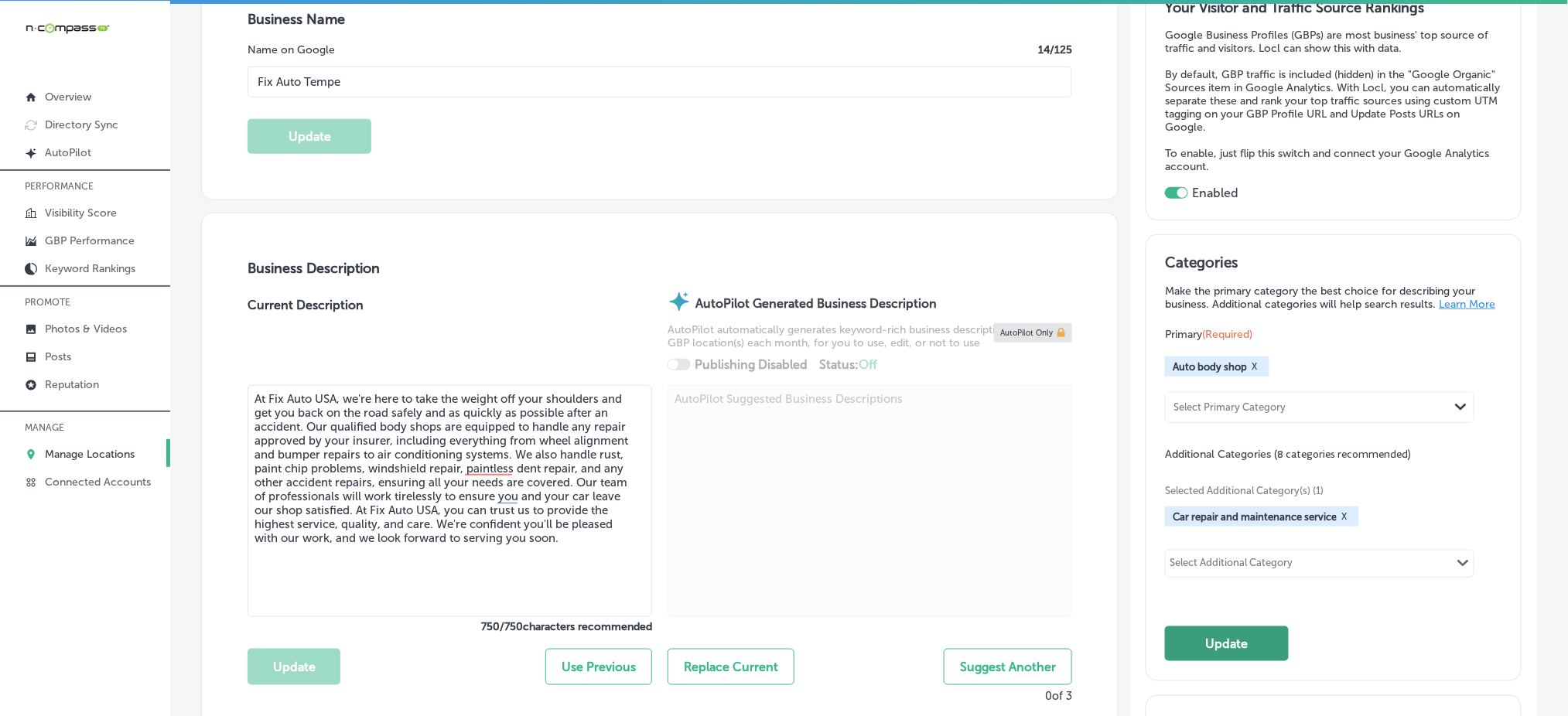
click at [1227, 647] on button "Update" at bounding box center [1226, 644] width 124 height 35
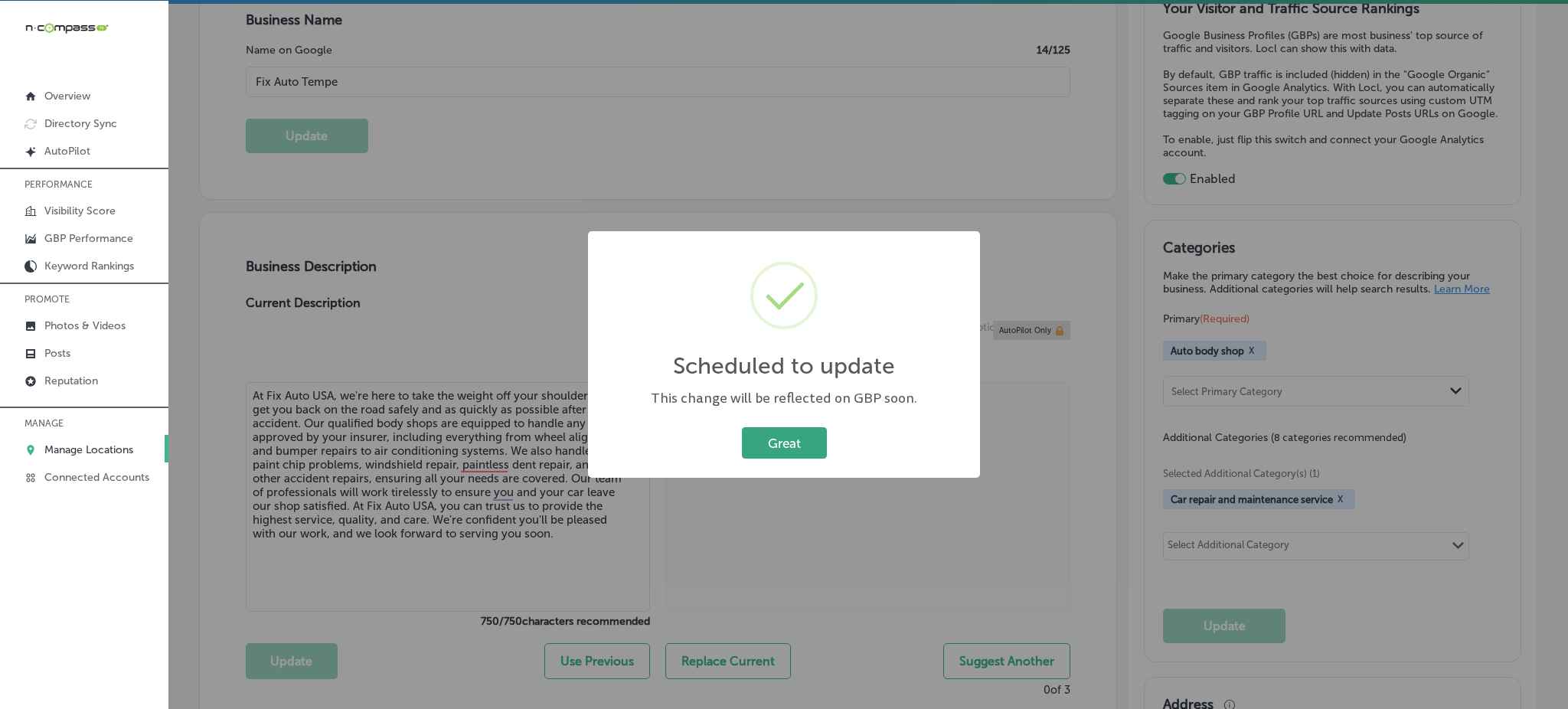
click at [800, 438] on button "Great" at bounding box center [784, 443] width 85 height 31
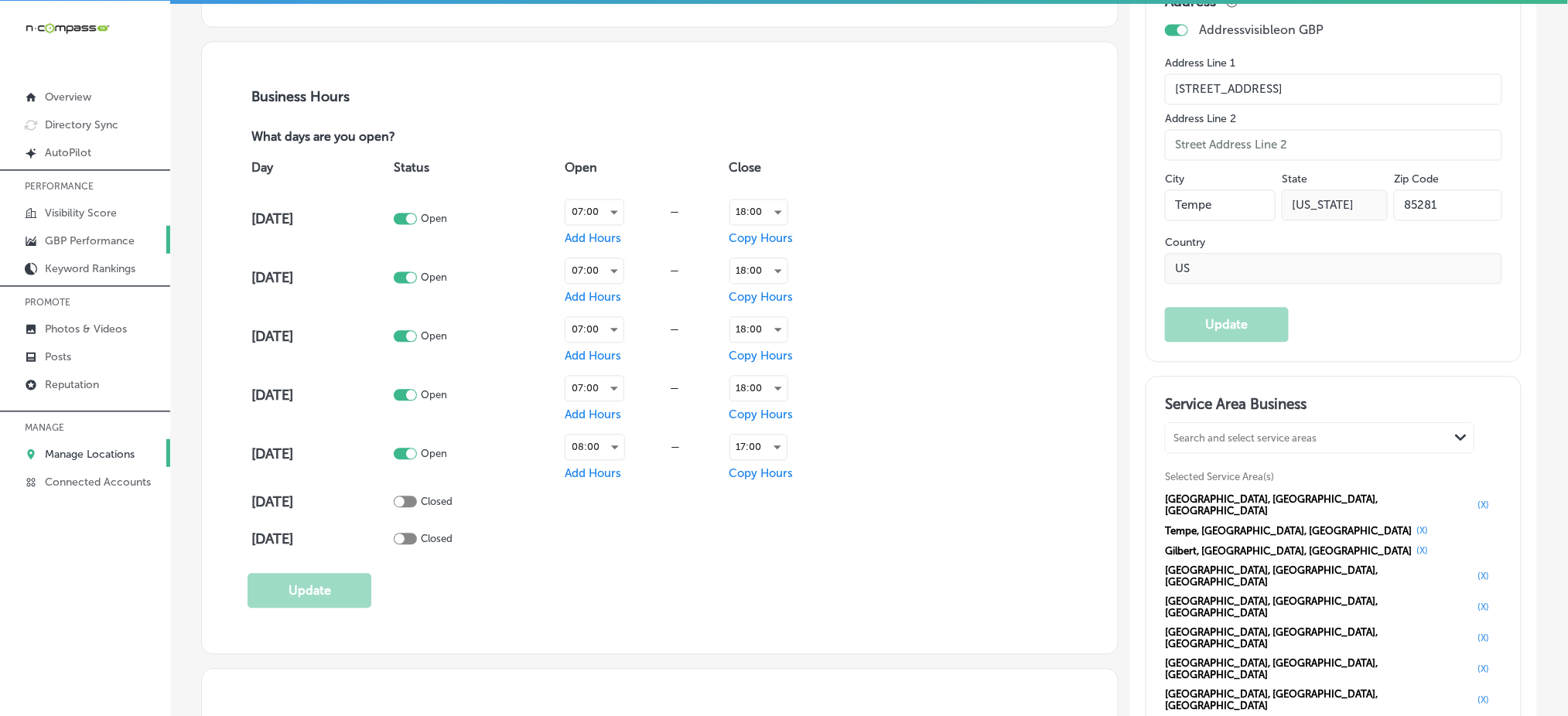
click at [133, 241] on link "GBP Performance" at bounding box center [85, 239] width 170 height 28
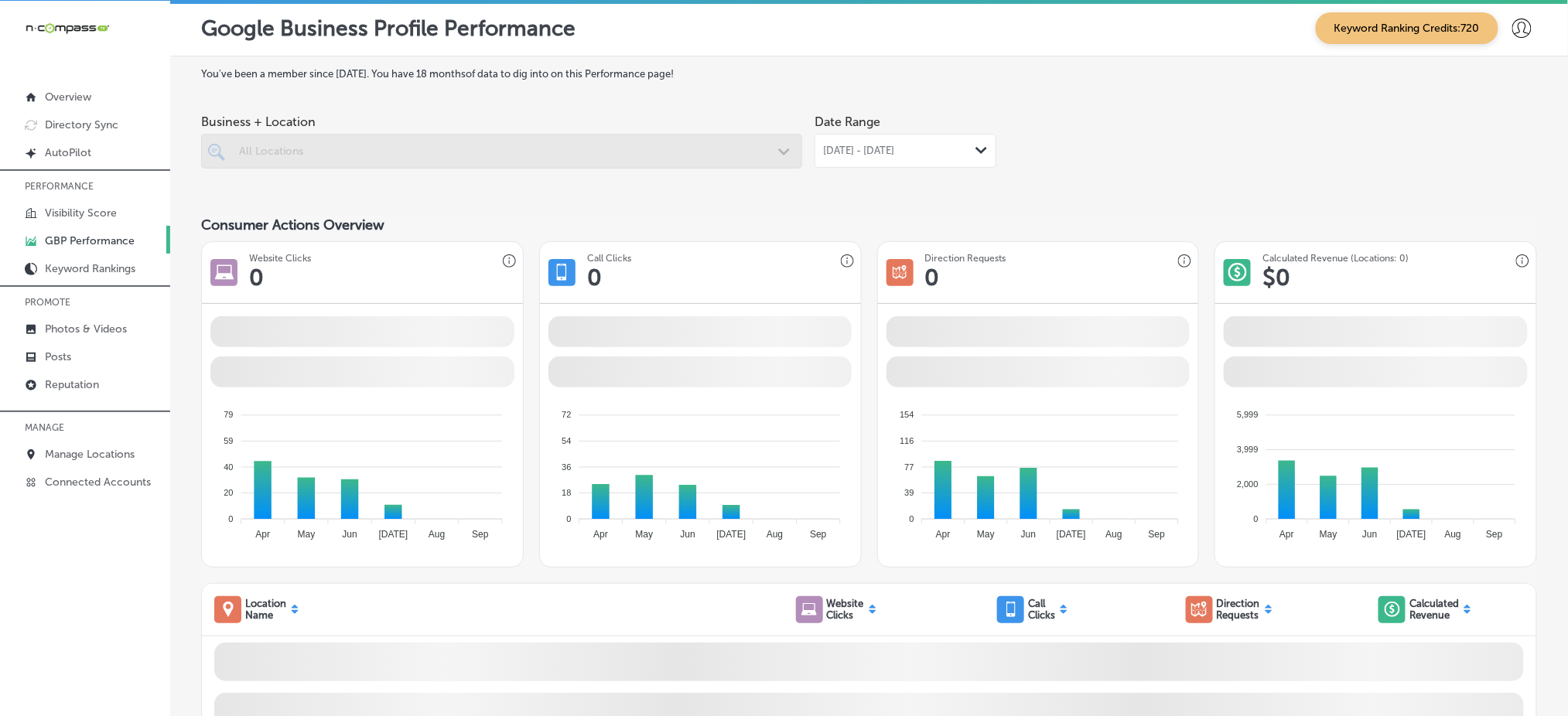
click at [894, 150] on span "[DATE] - [DATE]" at bounding box center [858, 151] width 71 height 13
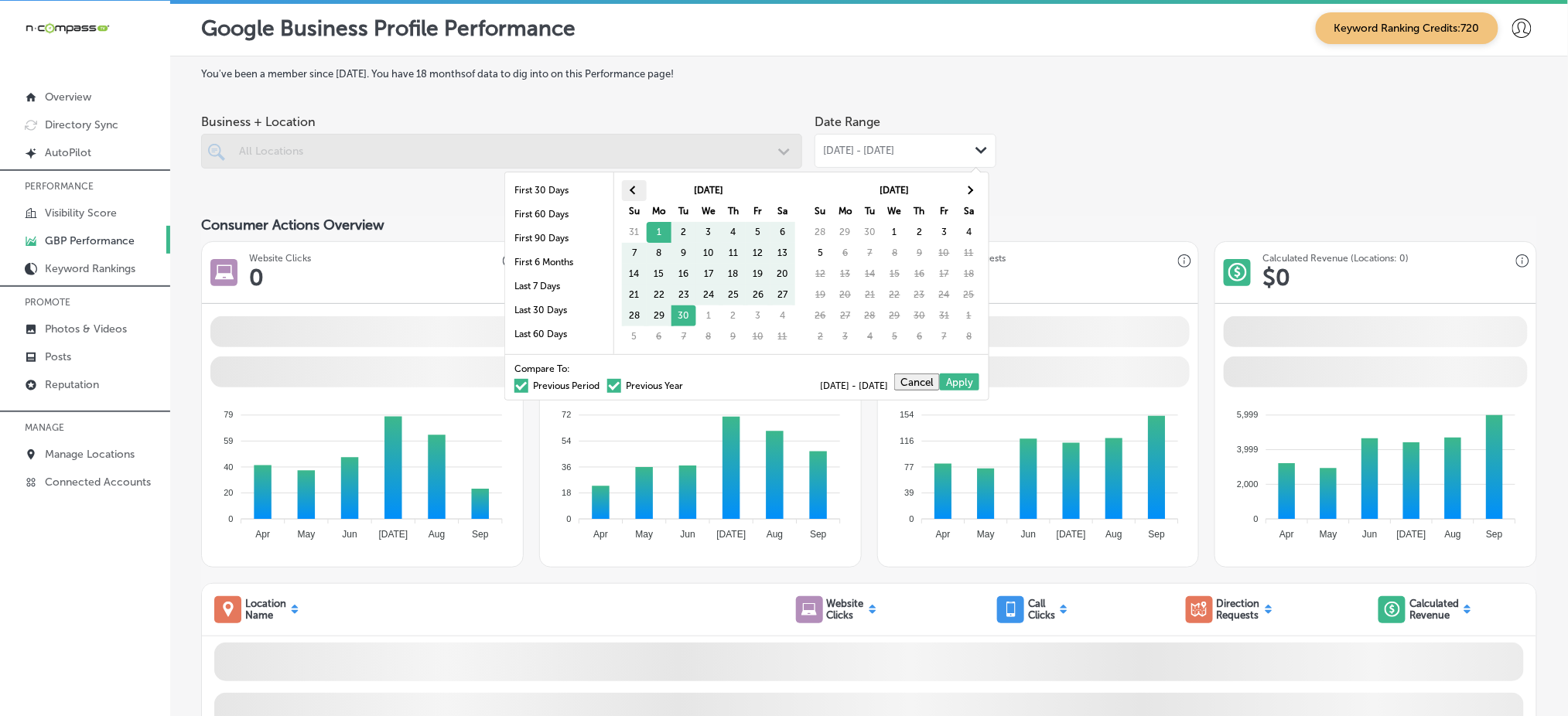
click at [626, 187] on th at bounding box center [634, 190] width 24 height 21
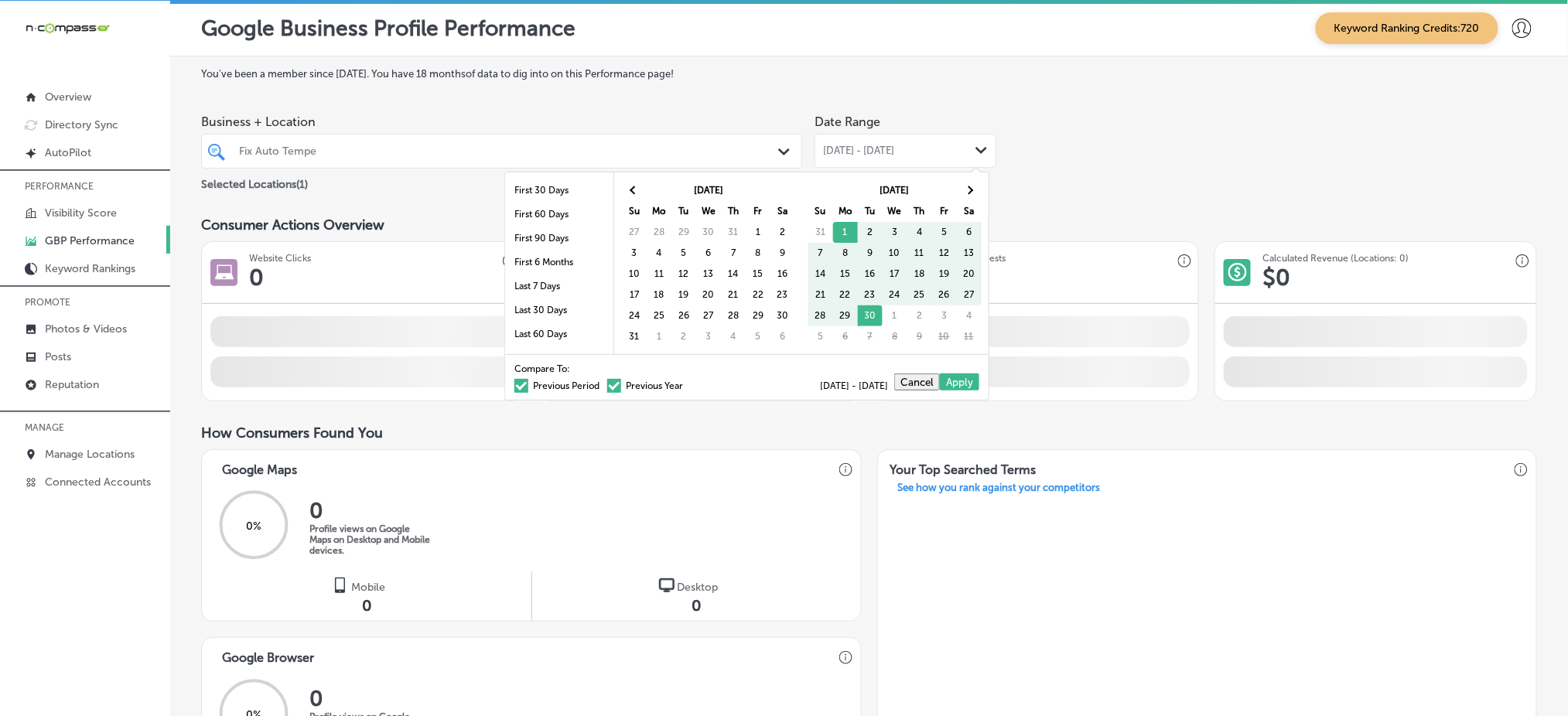
click at [631, 197] on th at bounding box center [634, 190] width 24 height 21
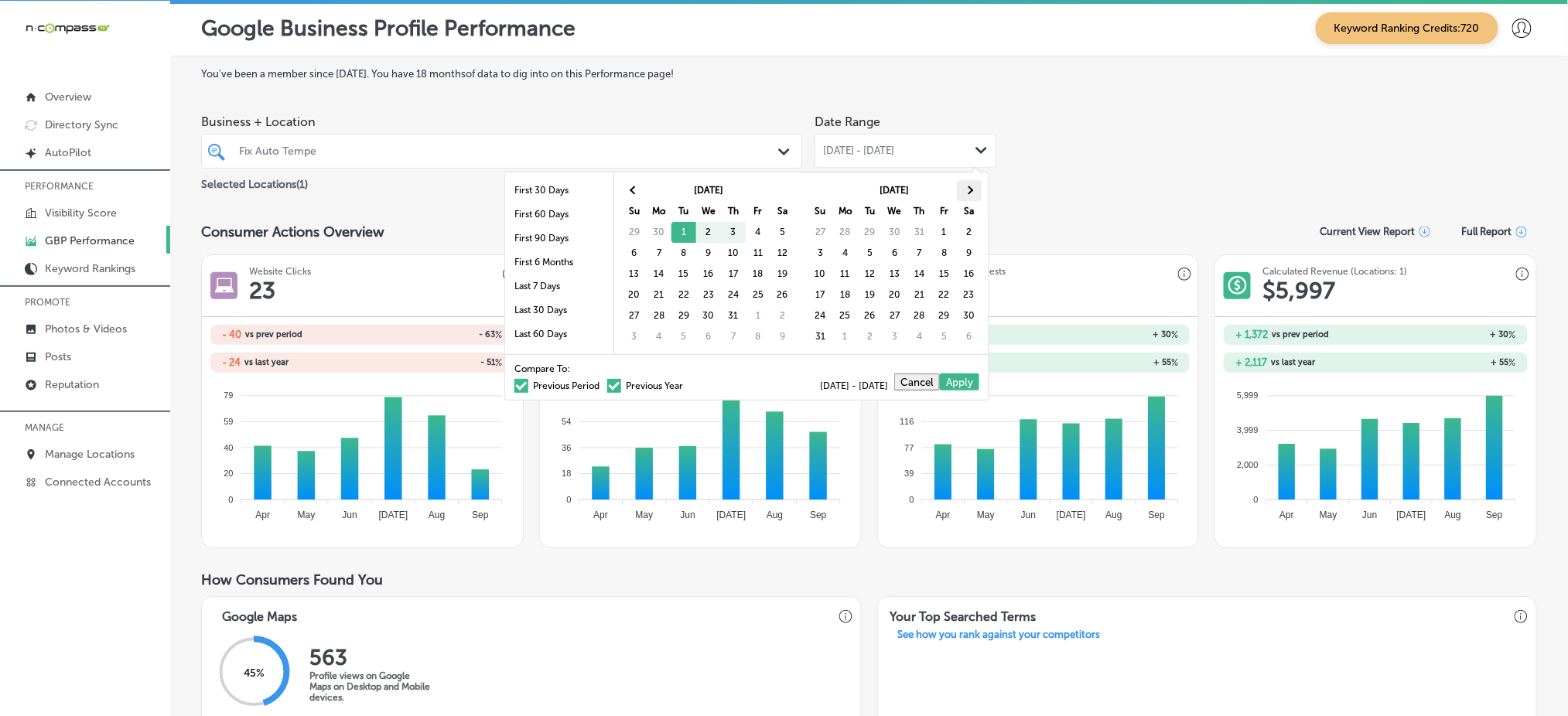
click at [969, 191] on span at bounding box center [968, 190] width 8 height 8
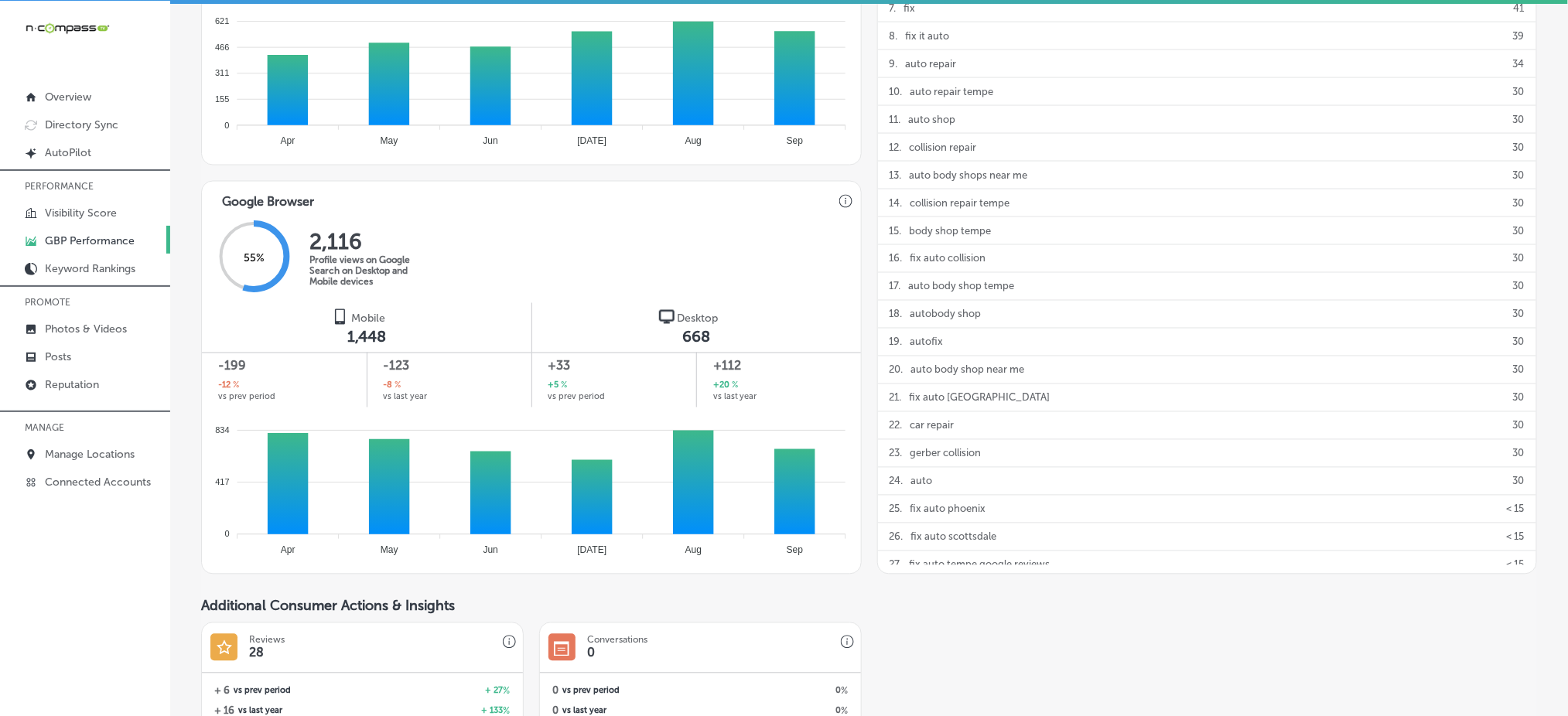
scroll to position [966, 0]
